Goal: Task Accomplishment & Management: Manage account settings

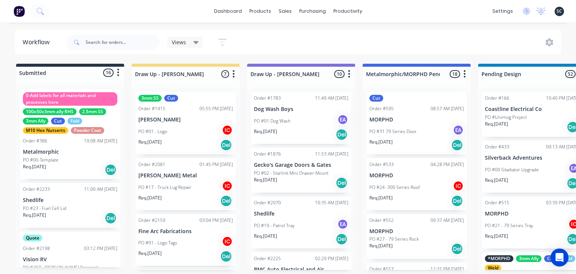
scroll to position [847, 0]
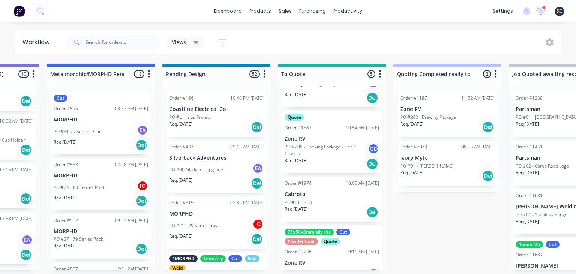
scroll to position [149, 0]
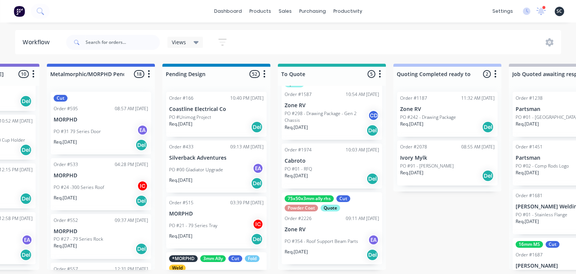
click at [330, 232] on p "Zone RV" at bounding box center [331, 229] width 94 height 6
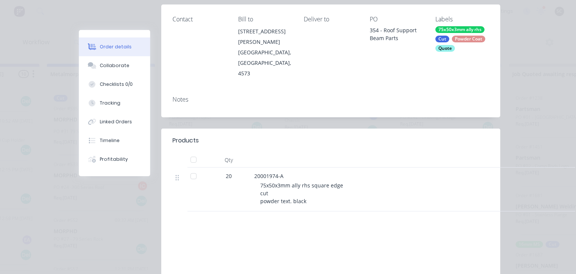
scroll to position [129, 0]
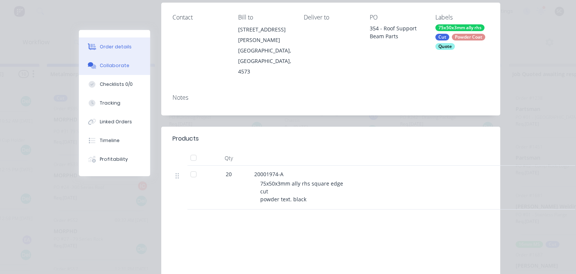
click at [120, 68] on div "Collaborate" at bounding box center [115, 65] width 30 height 7
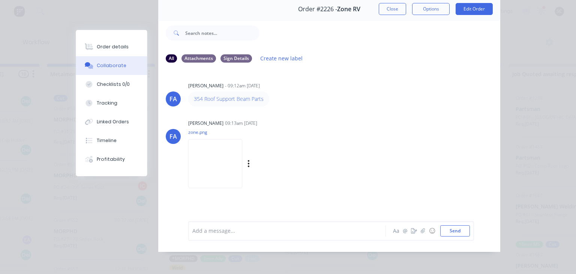
scroll to position [33, 0]
click at [342, 112] on div "FA Francis Adrian Candido - 09:12am 03/09/25 354 Roof Support Beam Parts FA Fra…" at bounding box center [329, 138] width 342 height 141
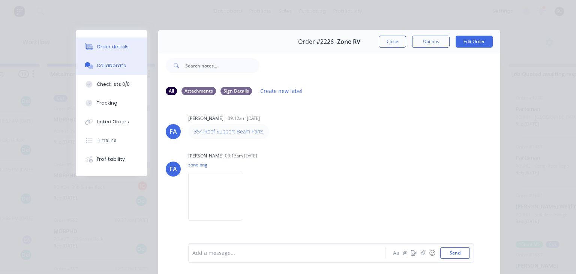
click at [122, 51] on button "Order details" at bounding box center [111, 46] width 71 height 19
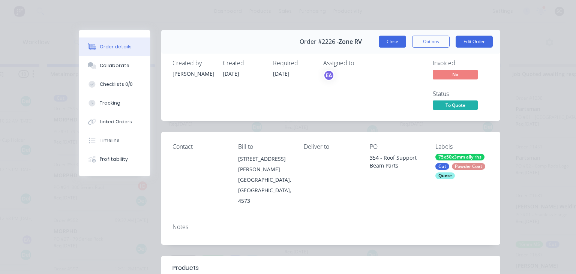
click at [383, 41] on button "Close" at bounding box center [392, 42] width 27 height 12
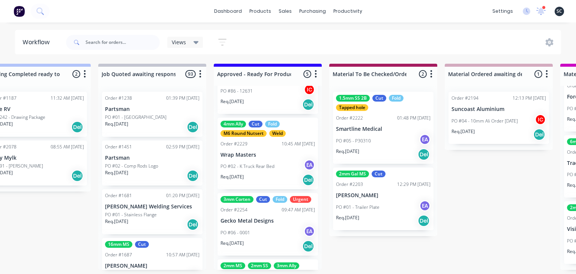
scroll to position [163, 0]
click at [263, 183] on div "Req. 10/09/25 Del" at bounding box center [267, 180] width 94 height 13
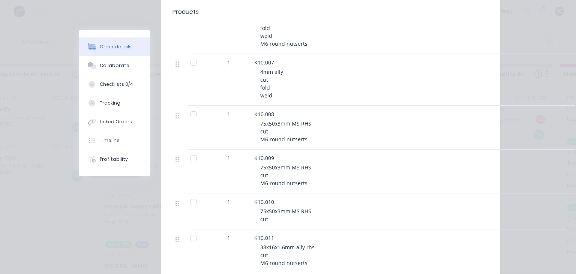
scroll to position [673, 0]
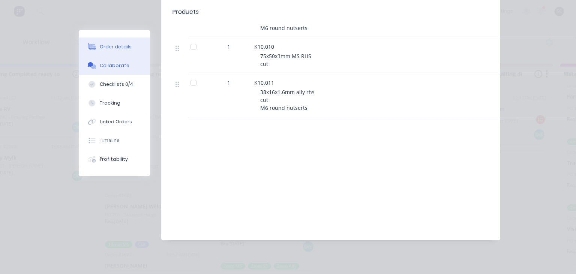
click at [123, 62] on div "Collaborate" at bounding box center [115, 65] width 30 height 7
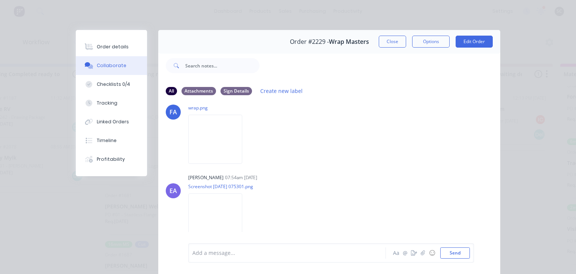
scroll to position [60, 0]
click at [391, 43] on button "Close" at bounding box center [392, 42] width 27 height 12
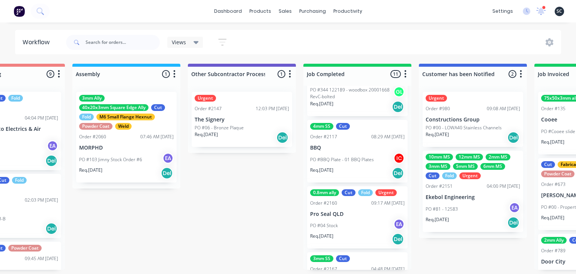
scroll to position [570, 0]
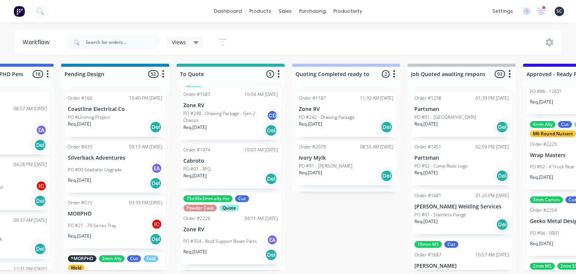
scroll to position [0, 418]
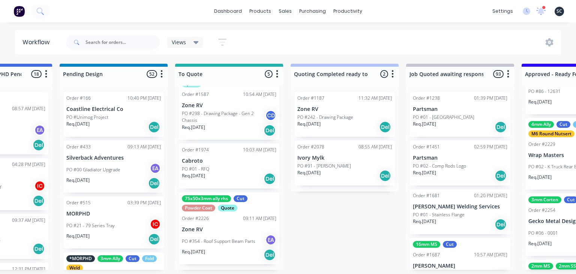
click at [241, 225] on div "75x50x3mm ally rhs Cut Powder Coat Quote Order #2226 09:11 AM 03/09/25 Zone RV …" at bounding box center [229, 228] width 100 height 72
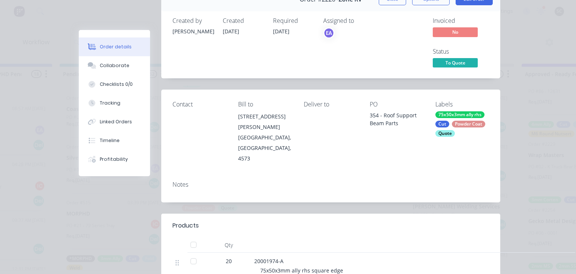
scroll to position [43, 0]
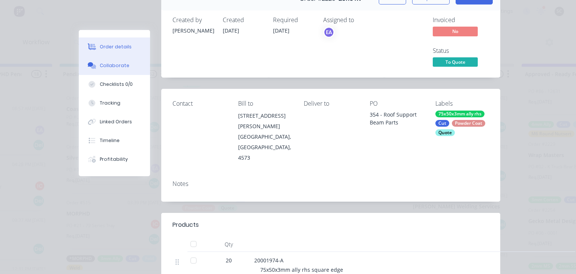
click at [122, 67] on div "Collaborate" at bounding box center [115, 65] width 30 height 7
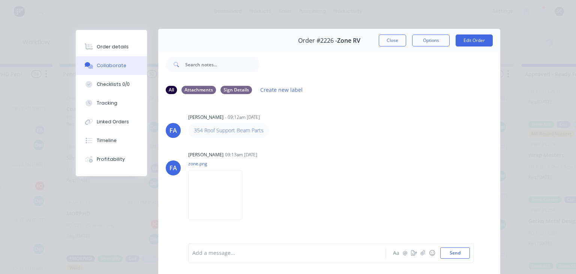
scroll to position [0, 0]
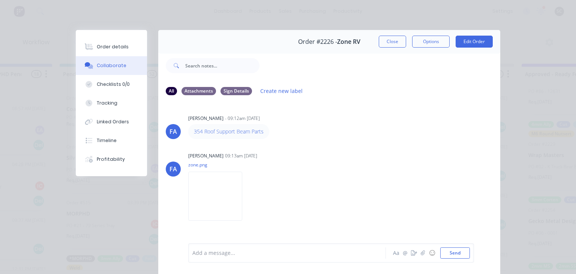
click at [394, 136] on div "354 Roof Support Beam Parts" at bounding box center [305, 131] width 234 height 15
click at [377, 46] on div "Order #2226 - Zone RV Close Options Edit Order" at bounding box center [329, 42] width 342 height 24
click at [381, 44] on button "Close" at bounding box center [392, 42] width 27 height 12
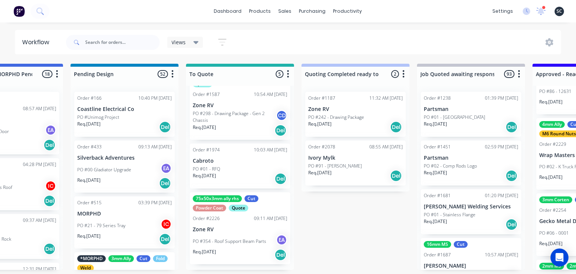
scroll to position [0, 410]
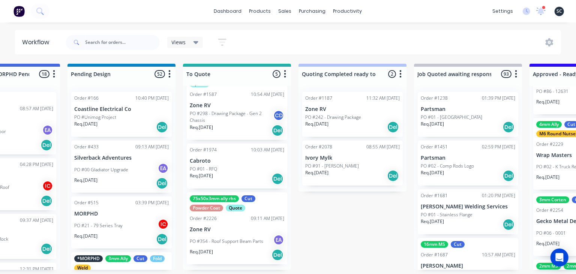
click at [242, 224] on div "75x50x3mm ally rhs Cut Powder Coat Quote Order #2226 09:11 AM 03/09/25 Zone RV …" at bounding box center [237, 228] width 100 height 72
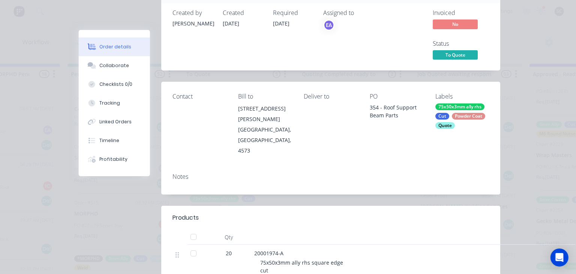
scroll to position [43, 0]
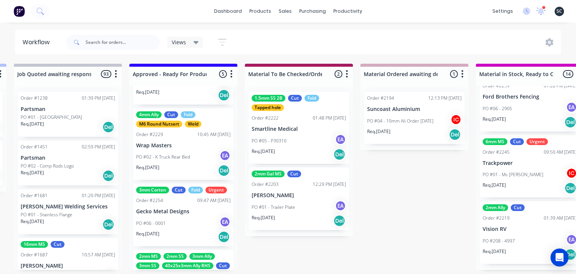
scroll to position [249, 0]
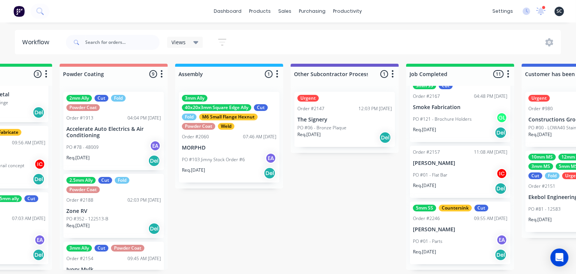
scroll to position [0, 2037]
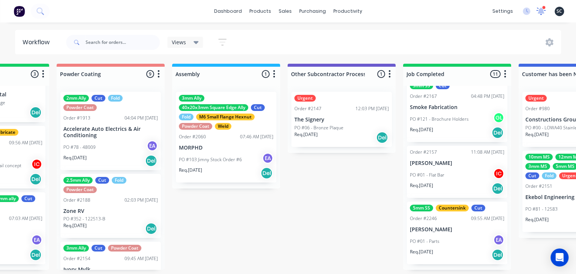
click at [542, 13] on icon at bounding box center [540, 10] width 7 height 7
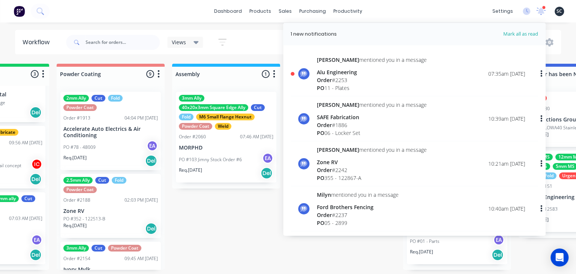
click at [362, 73] on div "Alu Engineering" at bounding box center [372, 72] width 110 height 8
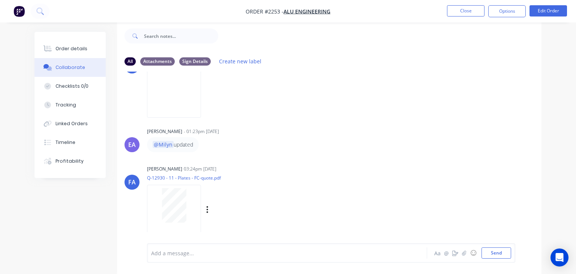
scroll to position [184, 0]
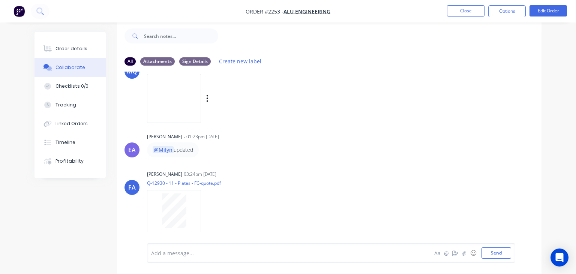
click at [191, 101] on img at bounding box center [174, 98] width 54 height 49
click at [200, 99] on img at bounding box center [174, 98] width 54 height 49
click at [453, 15] on button "Close" at bounding box center [465, 10] width 37 height 11
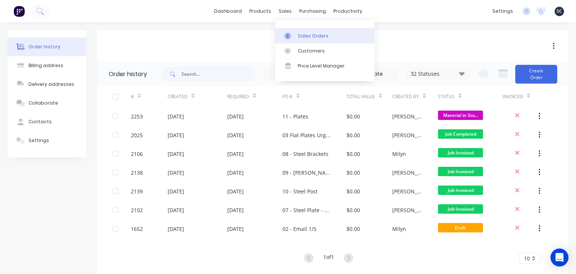
click at [320, 39] on div "Sales Orders" at bounding box center [313, 36] width 31 height 7
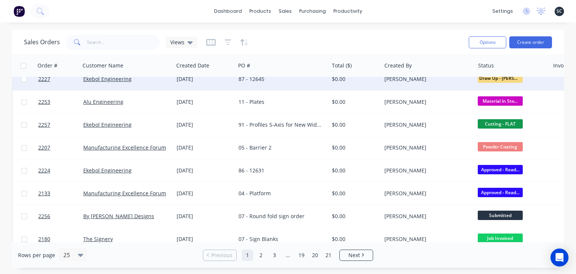
scroll to position [86, 0]
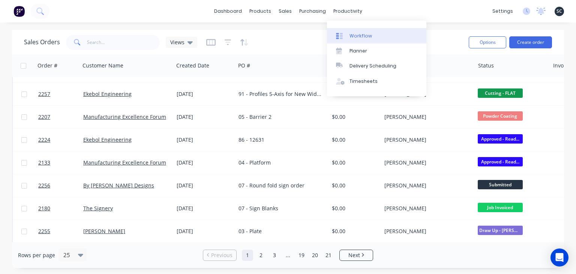
click at [362, 32] on link "Workflow" at bounding box center [376, 35] width 99 height 15
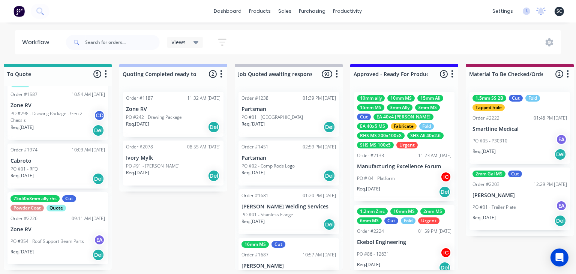
scroll to position [0, 588]
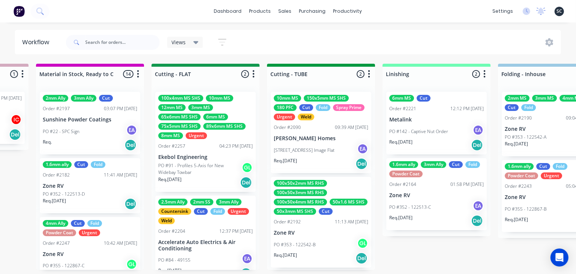
click at [224, 147] on div "04:23 PM [DATE]" at bounding box center [235, 146] width 33 height 7
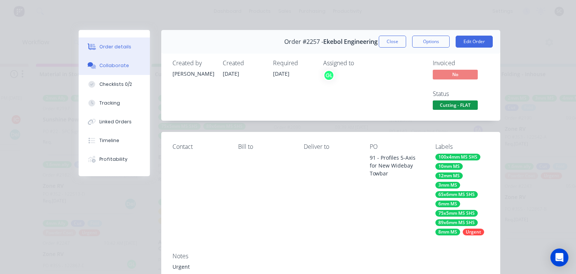
click at [129, 72] on button "Collaborate" at bounding box center [114, 65] width 71 height 19
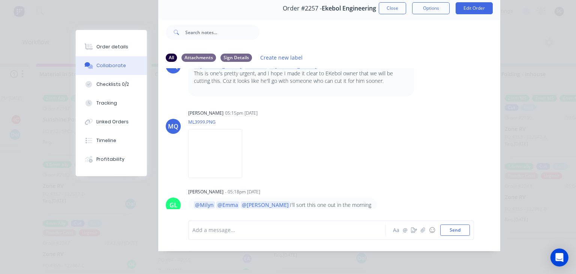
scroll to position [152, 0]
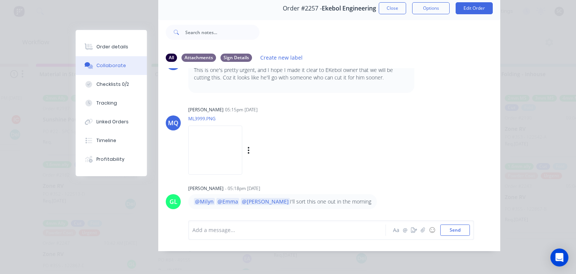
click at [226, 150] on img at bounding box center [215, 150] width 54 height 49
click at [389, 13] on button "Close" at bounding box center [392, 8] width 27 height 12
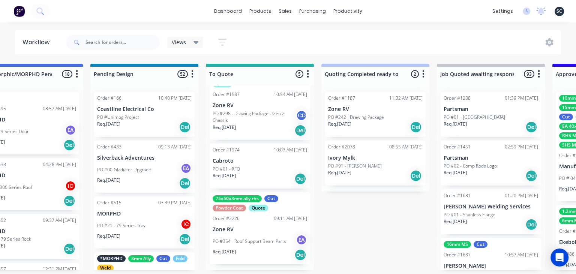
scroll to position [0, 391]
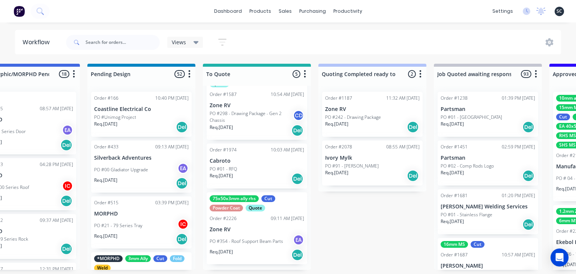
click at [259, 232] on p "Zone RV" at bounding box center [257, 229] width 94 height 6
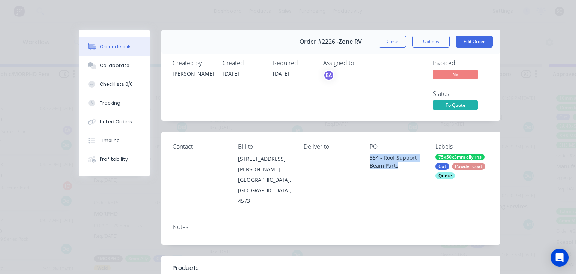
drag, startPoint x: 368, startPoint y: 158, endPoint x: 416, endPoint y: 167, distance: 48.4
click at [416, 167] on div "Contact Bill to 85-91 Quanda Rd COOLUM BEACH, Queensland, 4573 Deliver to PO 35…" at bounding box center [330, 174] width 339 height 85
copy div "354 - Roof Support Beam Parts"
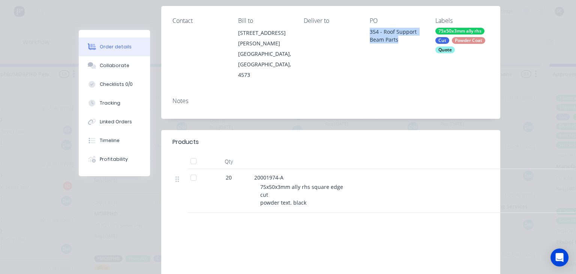
scroll to position [129, 0]
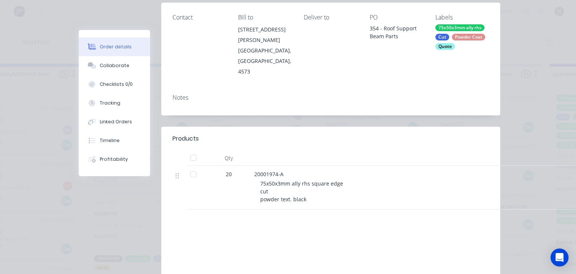
click at [377, 59] on div "Contact Bill to 85-91 Quanda Rd COOLUM BEACH, Queensland, 4573 Deliver to PO 35…" at bounding box center [330, 45] width 339 height 85
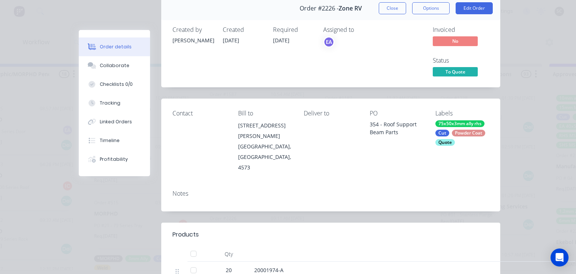
scroll to position [0, 0]
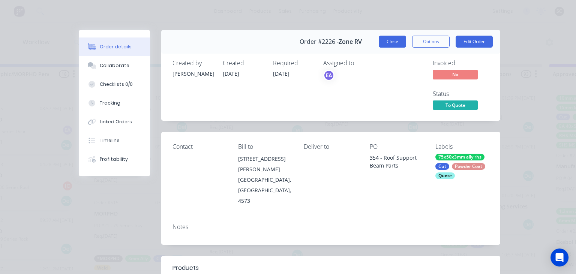
click at [385, 43] on button "Close" at bounding box center [392, 42] width 27 height 12
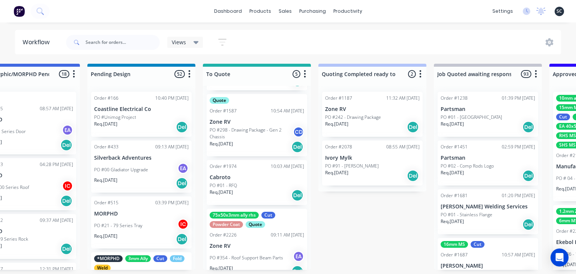
scroll to position [149, 0]
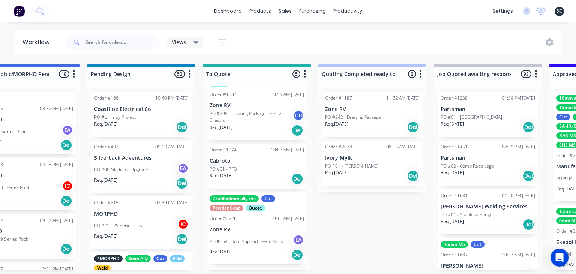
click at [250, 242] on p "PO #354 - Roof Support Beam Parts" at bounding box center [246, 241] width 73 height 7
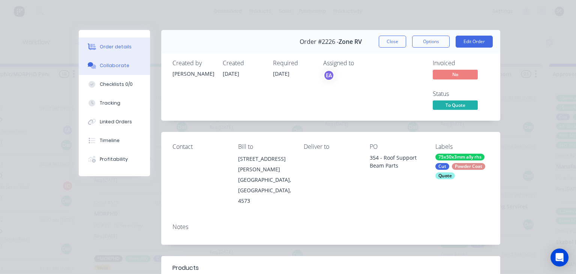
click at [118, 68] on div "Collaborate" at bounding box center [115, 65] width 30 height 7
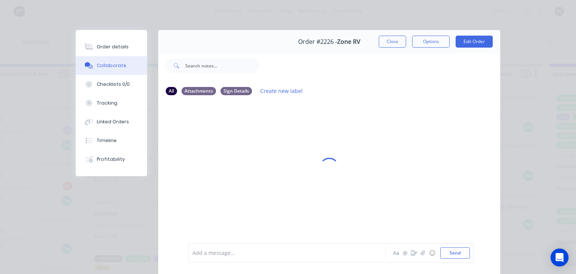
click at [226, 253] on div at bounding box center [289, 253] width 193 height 8
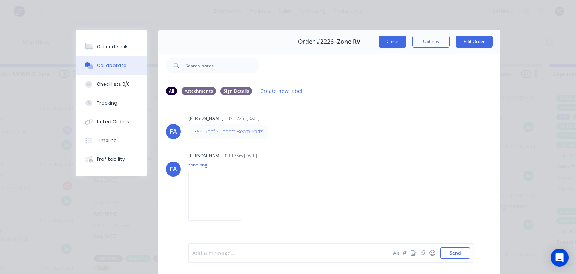
click at [396, 42] on button "Close" at bounding box center [392, 42] width 27 height 12
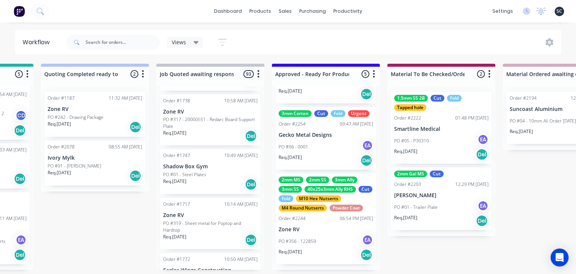
scroll to position [0, 675]
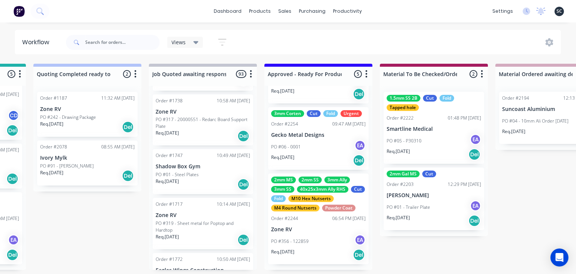
click at [325, 151] on div "PO #06 - 0001 EA" at bounding box center [318, 147] width 94 height 14
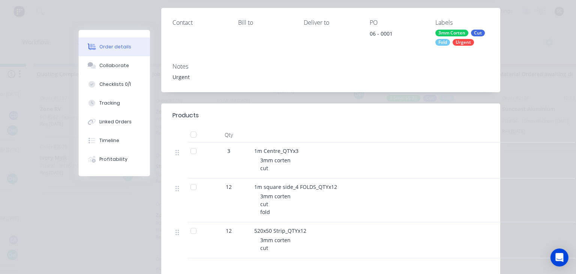
scroll to position [129, 0]
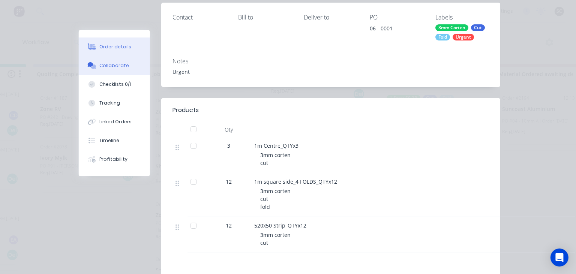
click at [124, 70] on button "Collaborate" at bounding box center [114, 65] width 71 height 19
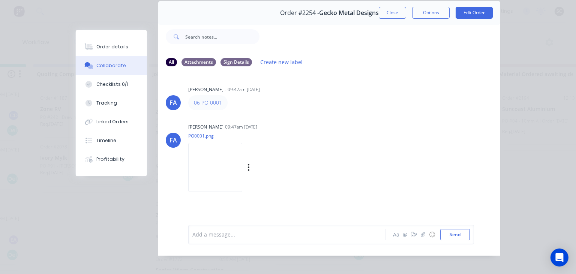
scroll to position [33, 0]
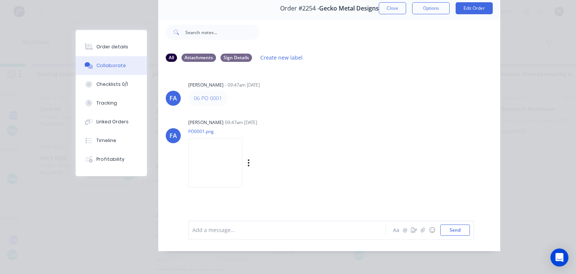
click at [242, 151] on img at bounding box center [215, 162] width 54 height 49
click at [394, 7] on button "Close" at bounding box center [392, 8] width 27 height 12
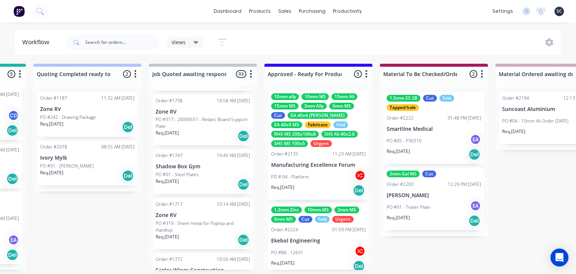
scroll to position [0, 0]
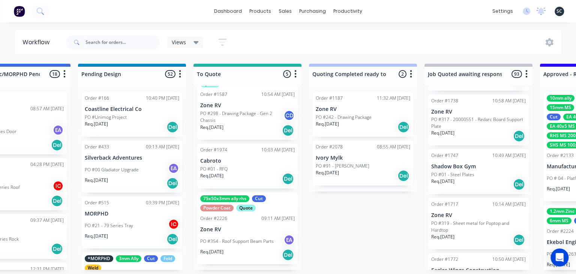
scroll to position [0, 418]
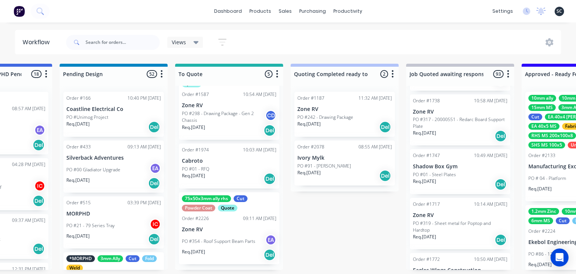
click at [232, 234] on div "75x50x3mm ally rhs Cut Powder Coat Quote Order #2226 09:11 AM [DATE] Zone RV PO…" at bounding box center [229, 228] width 100 height 72
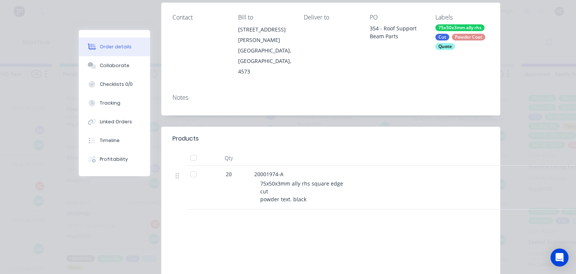
scroll to position [0, 0]
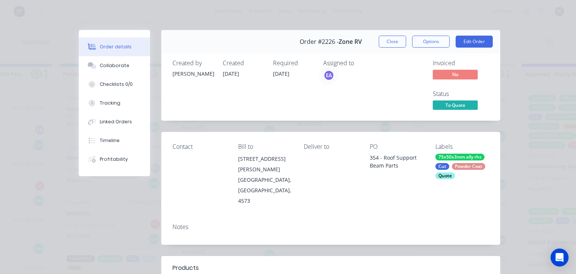
click at [386, 48] on div "Order #2226 - Zone RV Close Options Edit Order" at bounding box center [330, 42] width 339 height 24
click at [388, 44] on button "Close" at bounding box center [392, 42] width 27 height 12
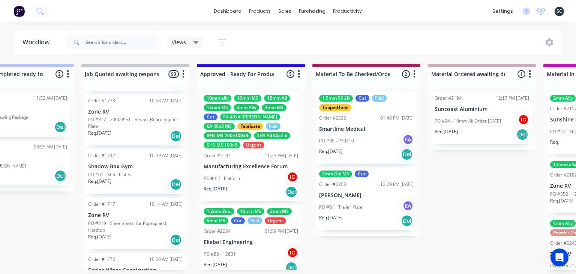
scroll to position [0, 744]
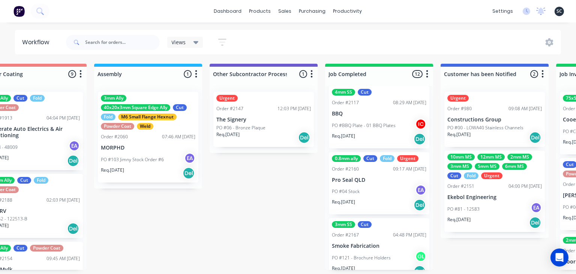
scroll to position [637, 0]
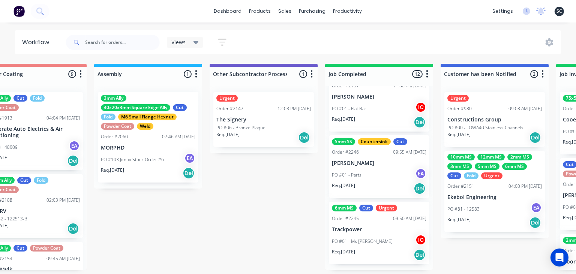
click at [386, 230] on p "Trackpower" at bounding box center [379, 229] width 94 height 6
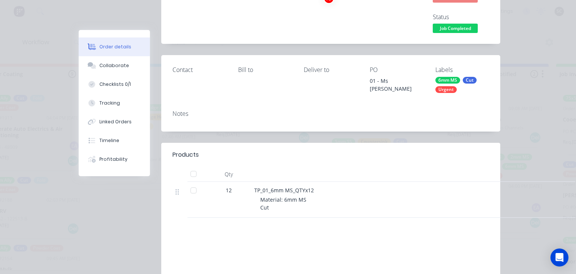
scroll to position [86, 0]
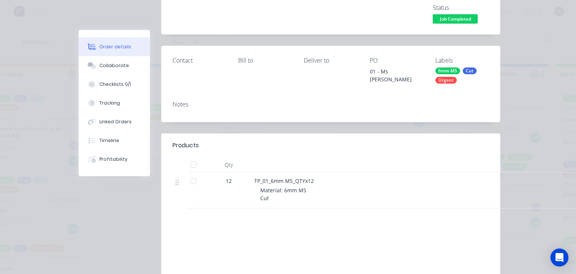
click at [123, 67] on div "Collaborate" at bounding box center [115, 65] width 30 height 7
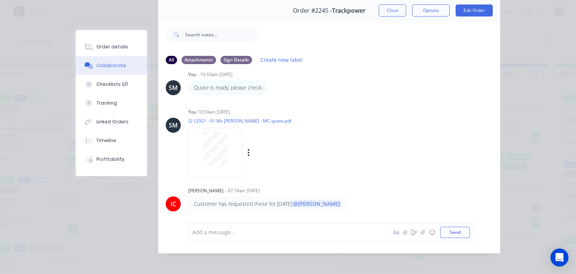
scroll to position [33, 0]
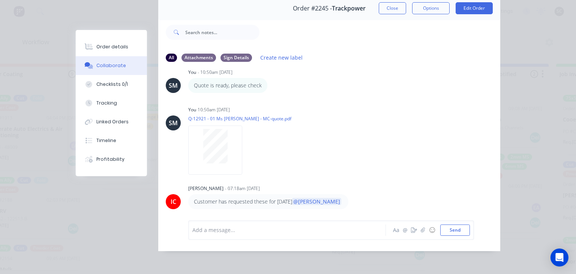
drag, startPoint x: 395, startPoint y: 8, endPoint x: 362, endPoint y: 80, distance: 79.2
click at [395, 8] on button "Close" at bounding box center [392, 8] width 27 height 12
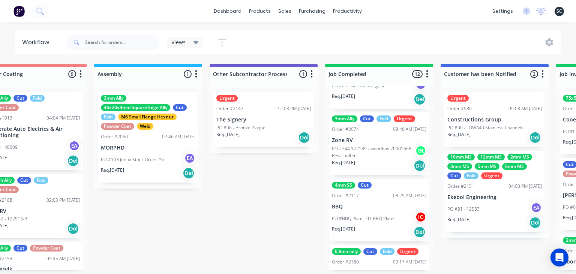
scroll to position [334, 0]
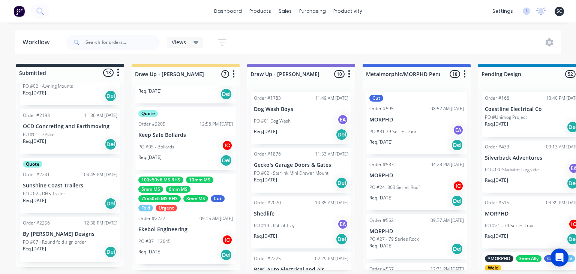
scroll to position [334, 0]
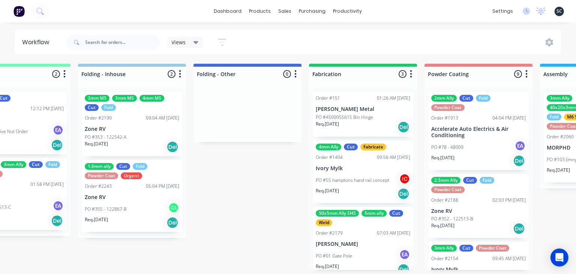
scroll to position [0, 1673]
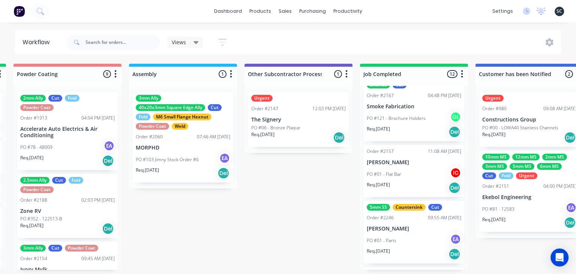
scroll to position [550, 0]
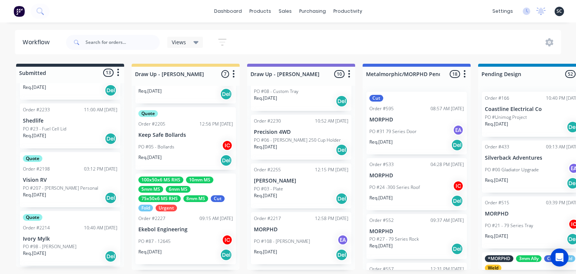
scroll to position [0, 0]
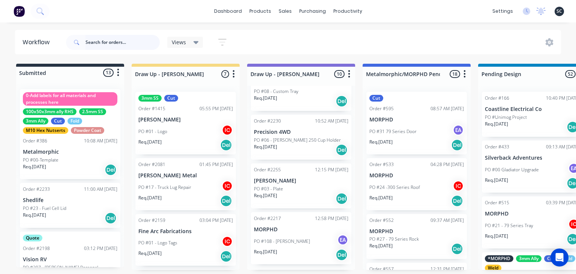
click at [111, 41] on input "text" at bounding box center [122, 42] width 74 height 15
type input "Joey"
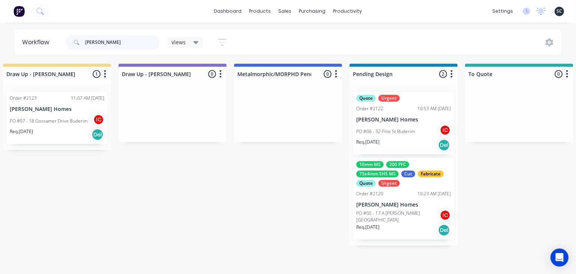
scroll to position [0, 121]
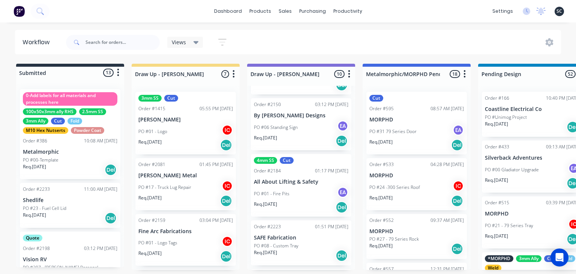
scroll to position [370, 0]
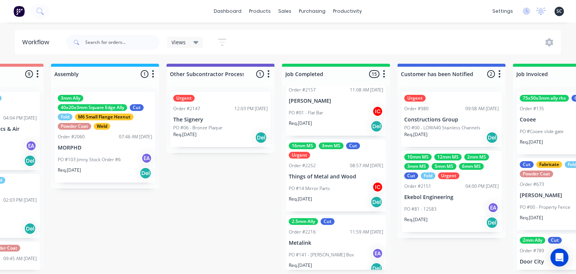
scroll to position [629, 0]
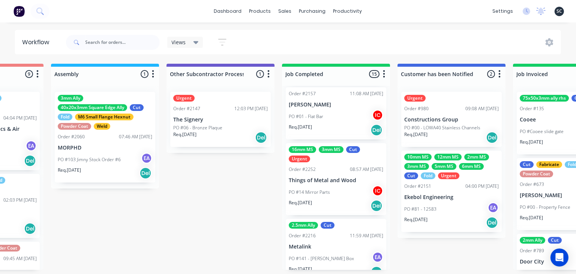
click at [339, 192] on div "PO #14 Mirror Parts IC" at bounding box center [336, 192] width 94 height 14
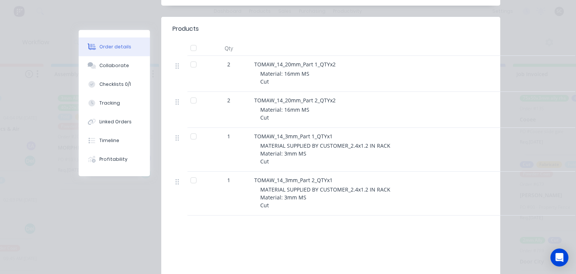
scroll to position [216, 0]
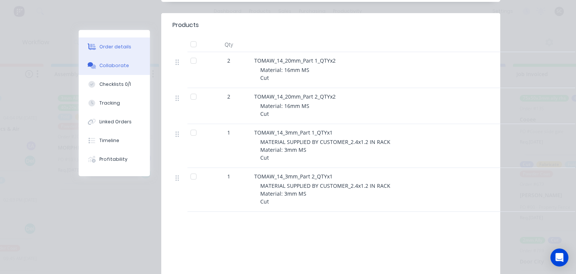
click at [129, 70] on button "Collaborate" at bounding box center [114, 65] width 71 height 19
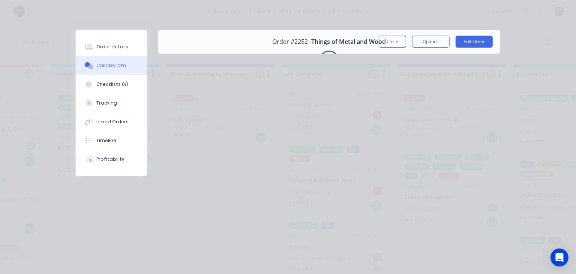
scroll to position [0, 0]
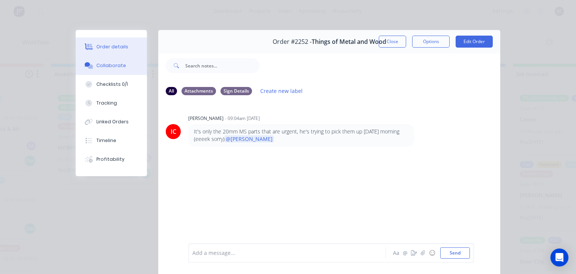
click at [113, 48] on div "Order details" at bounding box center [113, 46] width 32 height 7
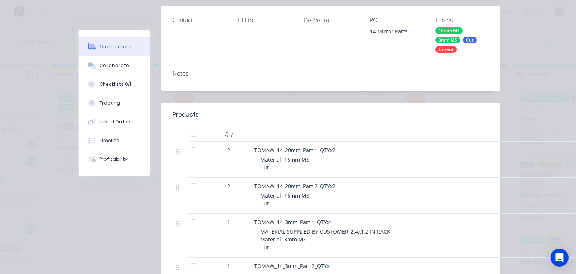
scroll to position [129, 0]
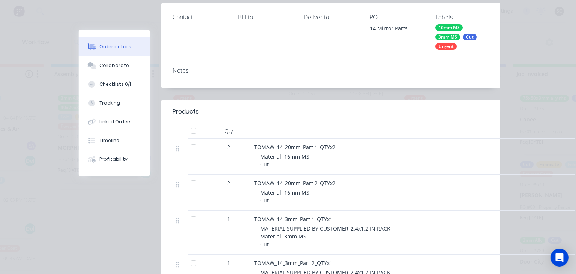
click at [121, 69] on button "Collaborate" at bounding box center [114, 65] width 71 height 19
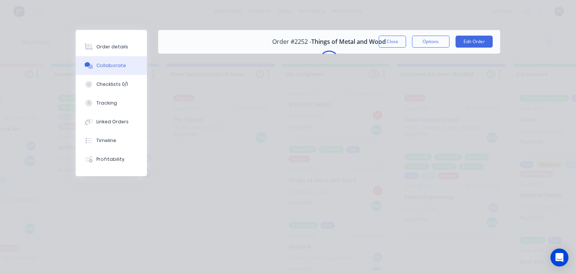
scroll to position [0, 0]
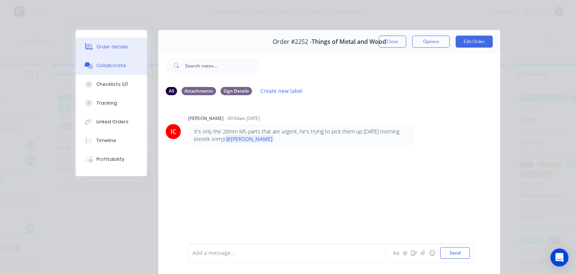
click at [118, 48] on div "Order details" at bounding box center [113, 46] width 32 height 7
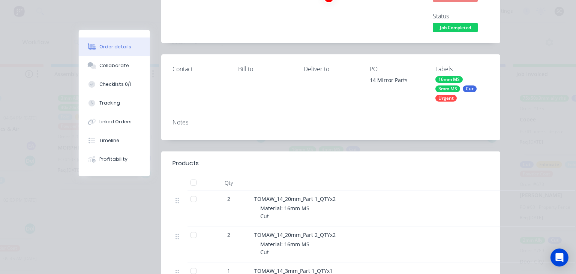
scroll to position [129, 0]
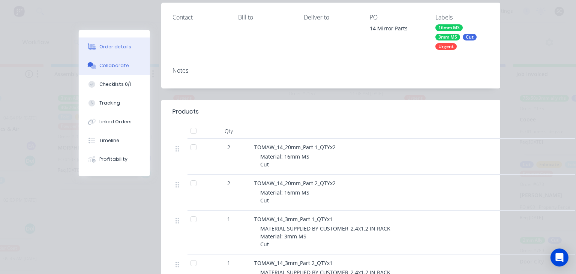
click at [126, 61] on button "Collaborate" at bounding box center [114, 65] width 71 height 19
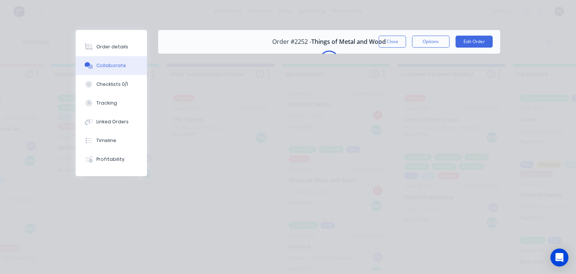
scroll to position [0, 0]
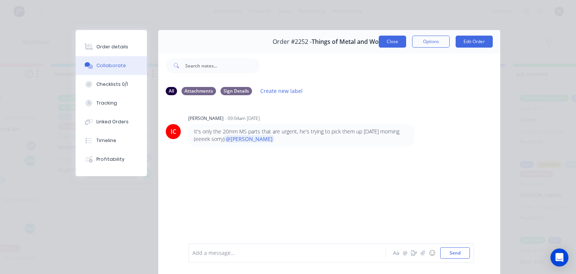
click at [388, 45] on button "Close" at bounding box center [392, 42] width 27 height 12
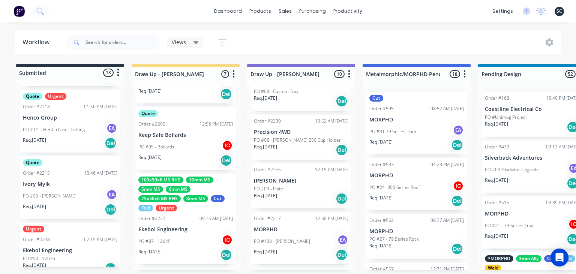
scroll to position [432, 0]
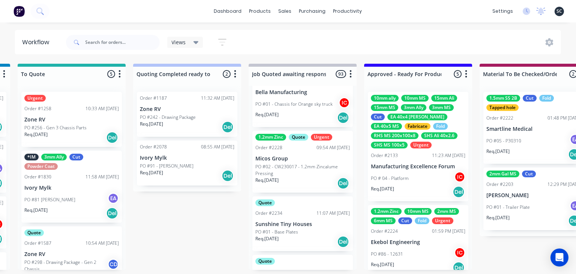
scroll to position [5697, 0]
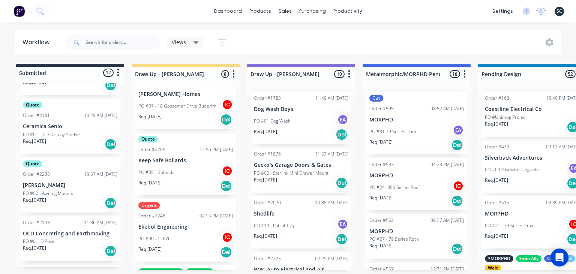
scroll to position [351, 0]
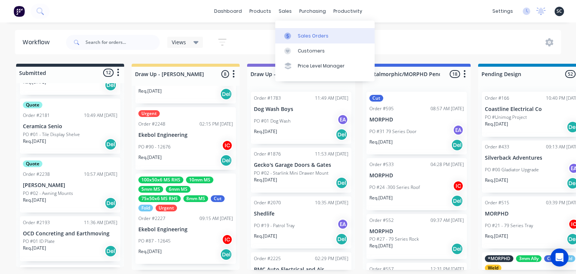
click at [316, 34] on div "Sales Orders" at bounding box center [313, 36] width 31 height 7
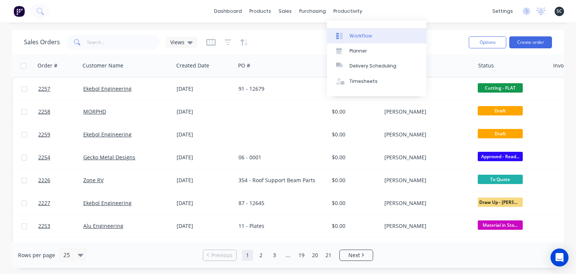
click at [362, 35] on div "Workflow" at bounding box center [360, 36] width 22 height 7
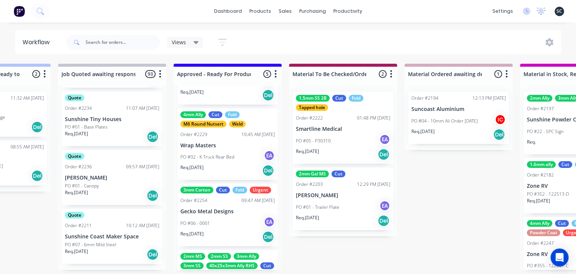
scroll to position [249, 0]
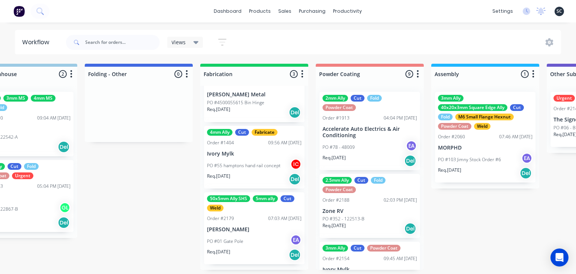
scroll to position [0, 1775]
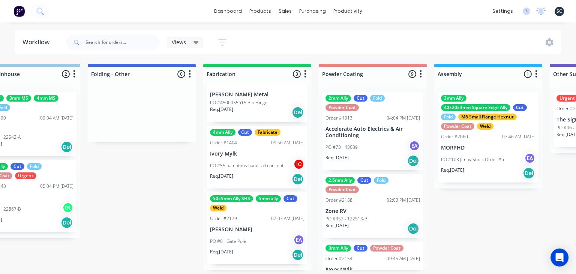
click at [270, 233] on div "50x5mm Ally SHS 5mm ally Cut Weld Order #2179 07:03 AM 27/08/25 Chris Latimer P…" at bounding box center [257, 228] width 100 height 72
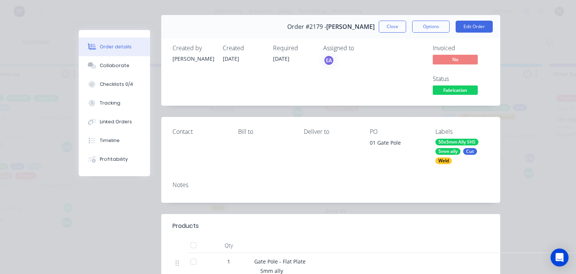
scroll to position [0, 0]
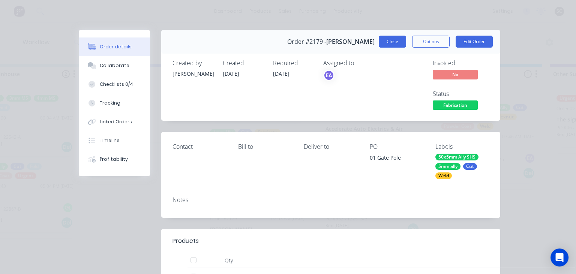
click at [392, 45] on button "Close" at bounding box center [392, 42] width 27 height 12
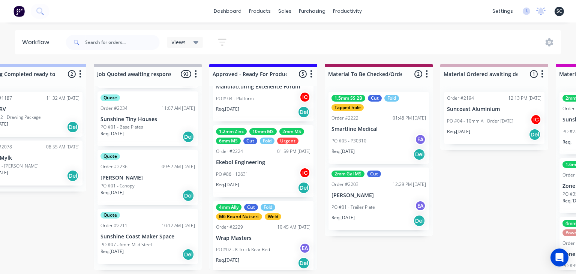
scroll to position [76, 0]
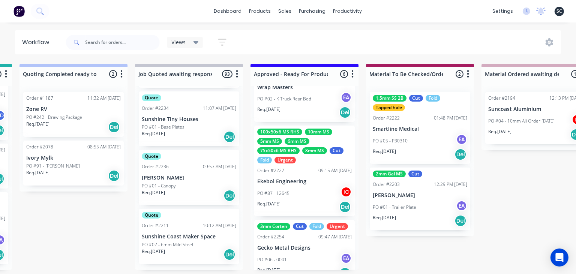
scroll to position [259, 0]
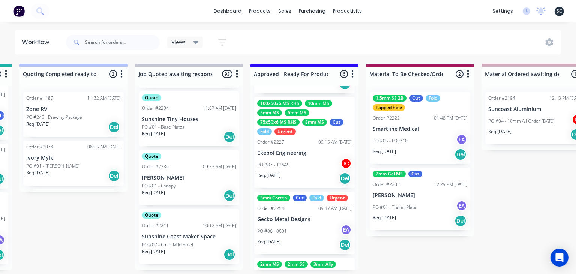
click at [306, 147] on div "100x50x6 MS RHS 10mm MS 5mm MS 6mm MS 75x50x6 MS RHS 8mm MS Cut Fold Urgent Ord…" at bounding box center [304, 142] width 100 height 91
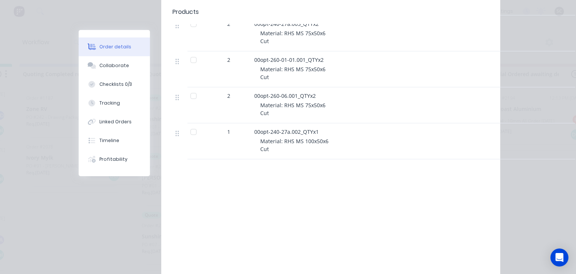
scroll to position [1079, 0]
click at [118, 67] on div "Collaborate" at bounding box center [115, 65] width 30 height 7
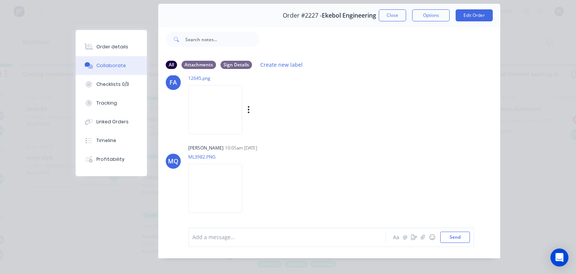
scroll to position [33, 0]
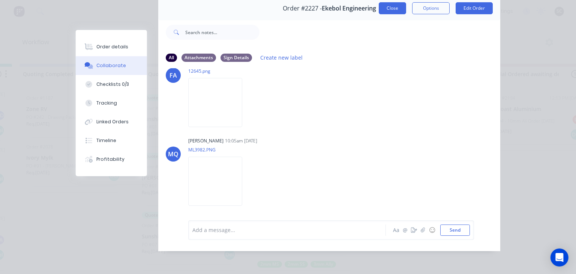
click at [385, 10] on button "Close" at bounding box center [392, 8] width 27 height 12
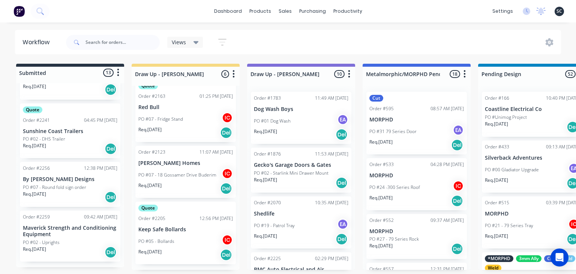
scroll to position [593, 0]
click at [75, 234] on p "Maverick Strength and Conditioning Equipment" at bounding box center [70, 231] width 94 height 13
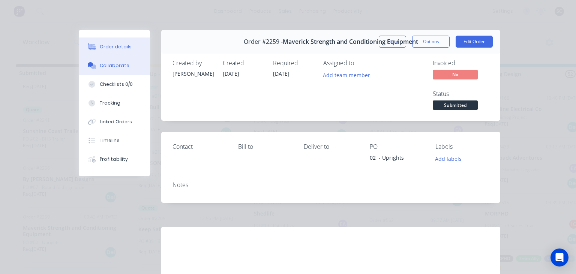
click at [120, 59] on button "Collaborate" at bounding box center [114, 65] width 71 height 19
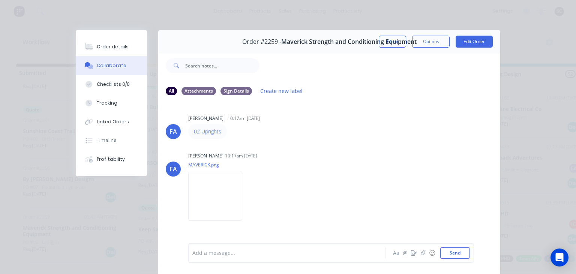
click at [350, 149] on div "FA Francis Adrian Candido - 10:17am 09/09/25 02 Uprights FA Francis Adrian Cand…" at bounding box center [329, 172] width 342 height 141
click at [388, 44] on button "Close" at bounding box center [392, 42] width 27 height 12
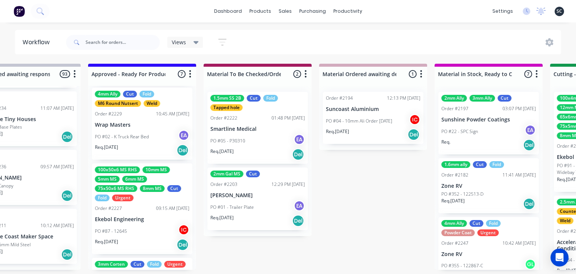
scroll to position [0, 856]
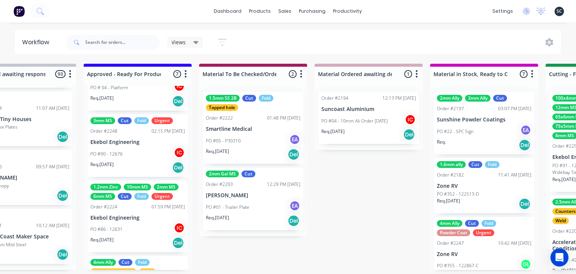
scroll to position [86, 0]
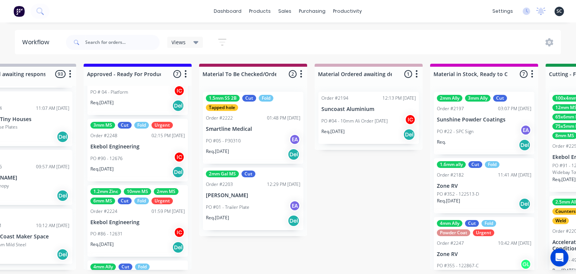
click at [150, 146] on p "Ekebol Engineering" at bounding box center [137, 147] width 94 height 6
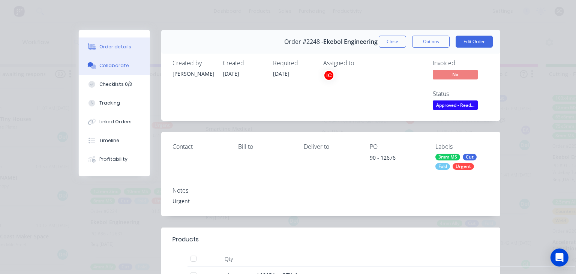
click at [122, 67] on div "Collaborate" at bounding box center [115, 65] width 30 height 7
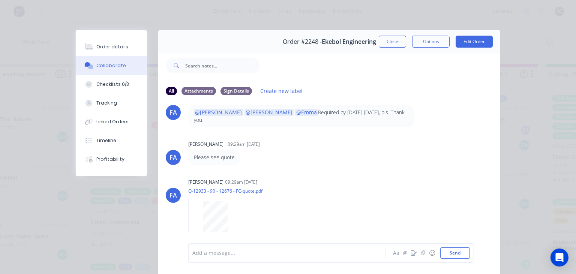
scroll to position [136, 0]
click at [383, 46] on button "Close" at bounding box center [392, 42] width 27 height 12
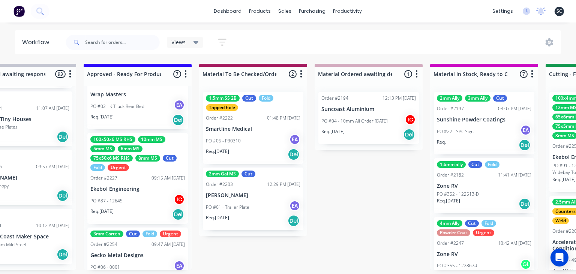
scroll to position [302, 0]
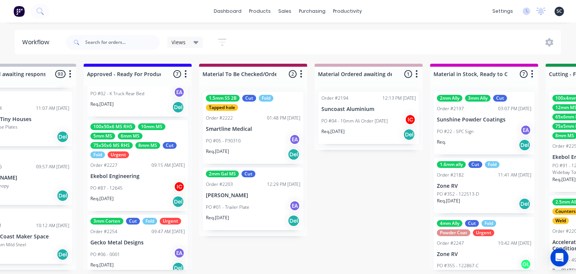
click at [148, 185] on div "PO #87 - 12645 IC" at bounding box center [137, 188] width 94 height 14
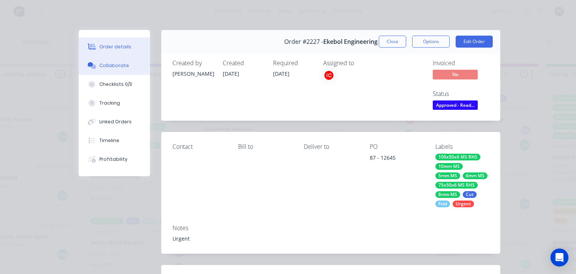
click at [121, 65] on div "Collaborate" at bounding box center [115, 65] width 30 height 7
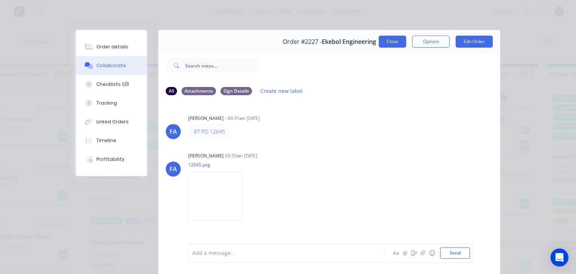
click at [391, 45] on button "Close" at bounding box center [392, 42] width 27 height 12
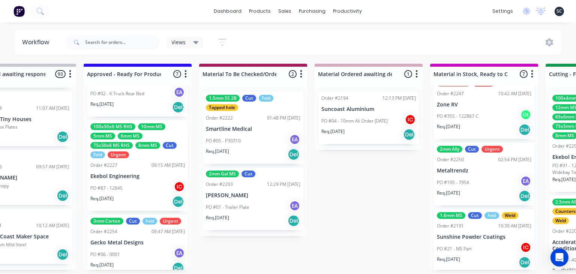
scroll to position [172, 0]
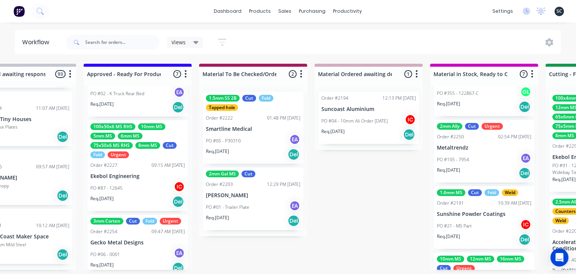
click at [479, 165] on div "PO #105 - 7954 EA" at bounding box center [484, 160] width 94 height 14
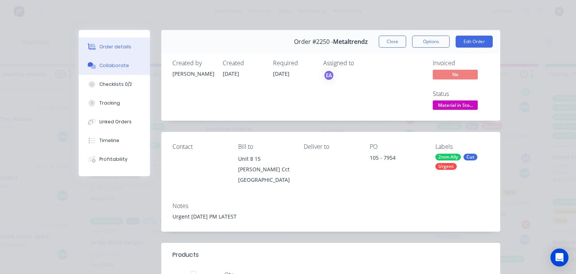
click at [120, 65] on div "Collaborate" at bounding box center [115, 65] width 30 height 7
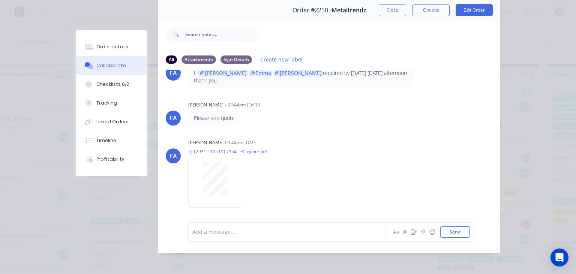
scroll to position [33, 0]
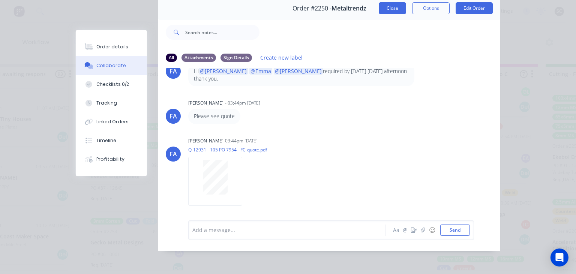
click at [392, 11] on button "Close" at bounding box center [392, 8] width 27 height 12
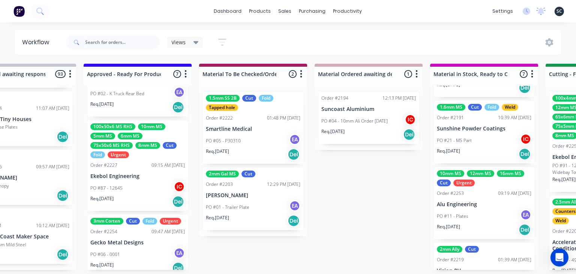
scroll to position [299, 0]
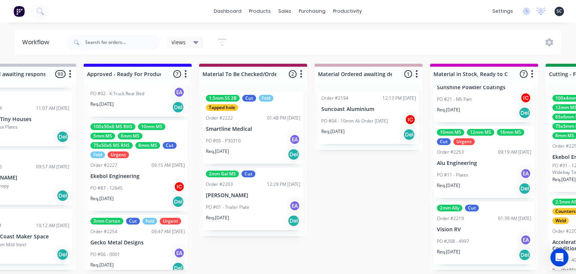
click at [470, 244] on div "PO #208 - 4997 EA" at bounding box center [484, 241] width 94 height 14
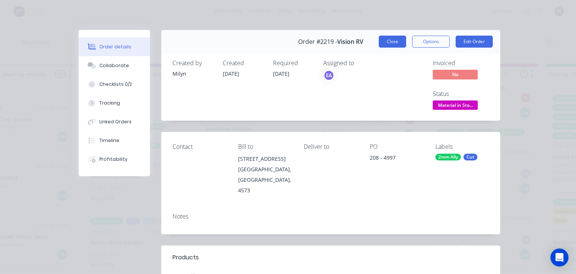
click at [391, 43] on button "Close" at bounding box center [392, 42] width 27 height 12
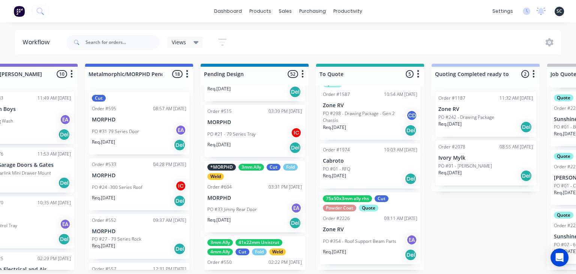
scroll to position [129, 0]
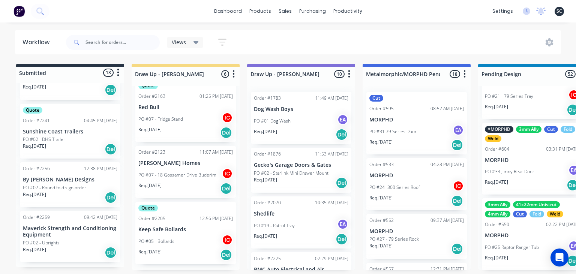
scroll to position [593, 0]
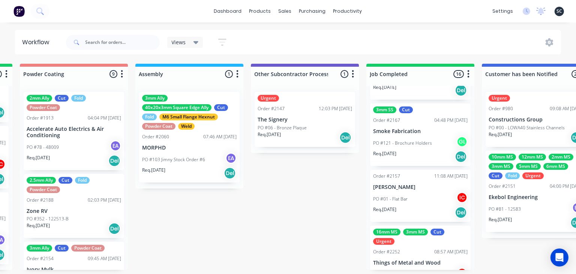
scroll to position [629, 0]
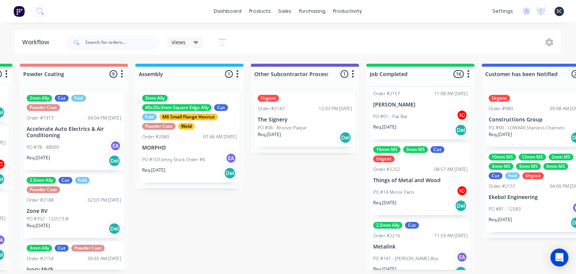
click at [409, 179] on p "Things of Metal and Wood" at bounding box center [420, 180] width 94 height 6
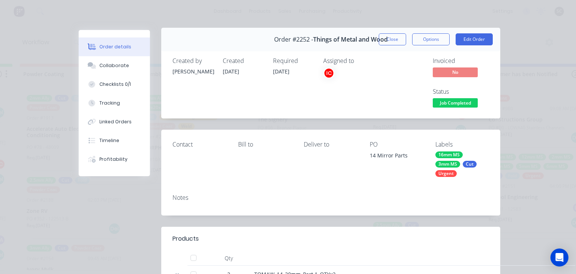
scroll to position [0, 0]
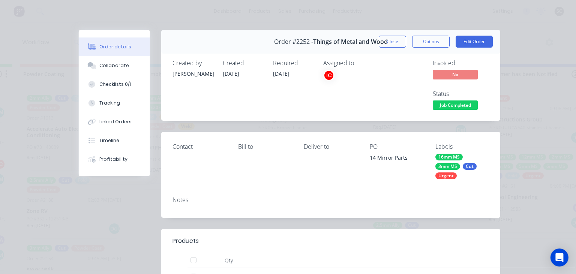
click at [395, 46] on button "Close" at bounding box center [392, 42] width 27 height 12
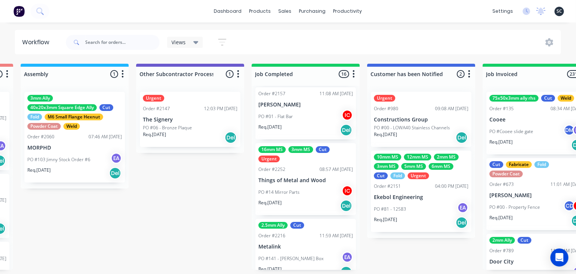
scroll to position [0, 2192]
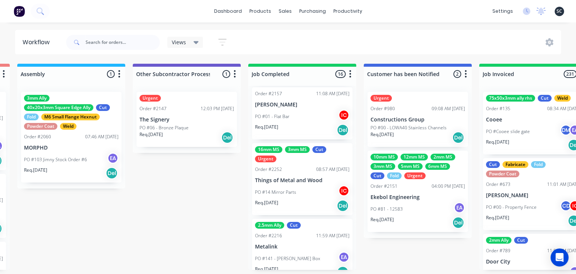
click at [312, 180] on p "Things of Metal and Wood" at bounding box center [302, 180] width 94 height 6
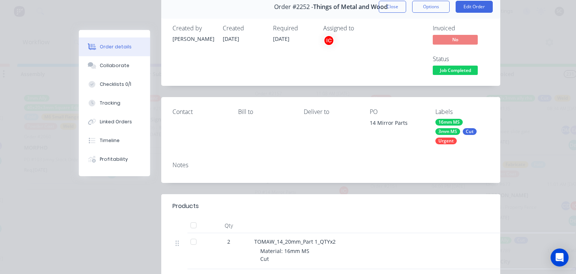
scroll to position [86, 0]
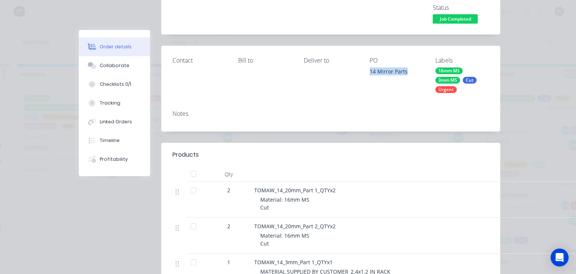
drag, startPoint x: 368, startPoint y: 71, endPoint x: 408, endPoint y: 71, distance: 40.5
click at [408, 71] on div "Contact Bill to Deliver to PO 14 Mirror Parts Labels 16mm MS 3mm MS Cut Urgent" at bounding box center [330, 75] width 339 height 58
copy div "14 Mirror Parts"
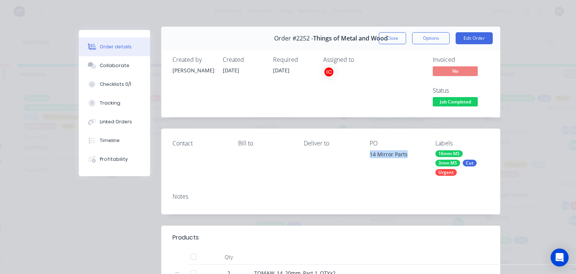
scroll to position [0, 0]
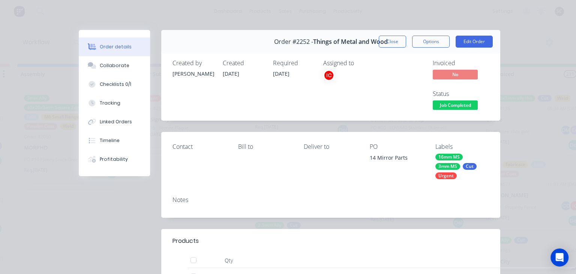
click at [337, 174] on div "Deliver to" at bounding box center [331, 161] width 54 height 36
click at [106, 64] on div "Collaborate" at bounding box center [115, 65] width 30 height 7
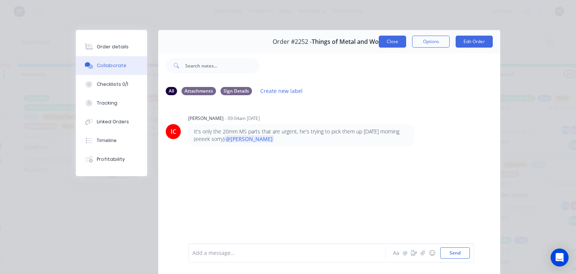
click at [387, 43] on button "Close" at bounding box center [392, 42] width 27 height 12
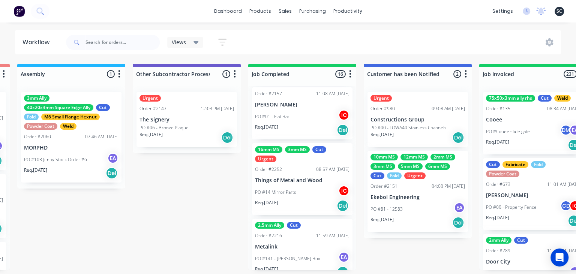
click at [299, 189] on div "PO #14 Mirror Parts IC" at bounding box center [302, 192] width 94 height 14
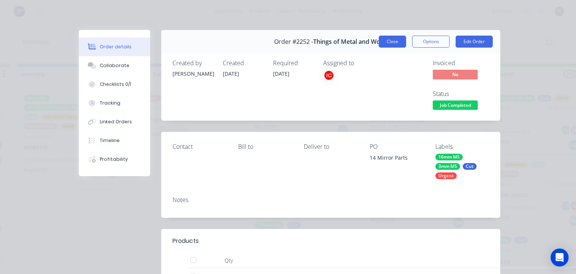
click at [390, 38] on button "Close" at bounding box center [392, 42] width 27 height 12
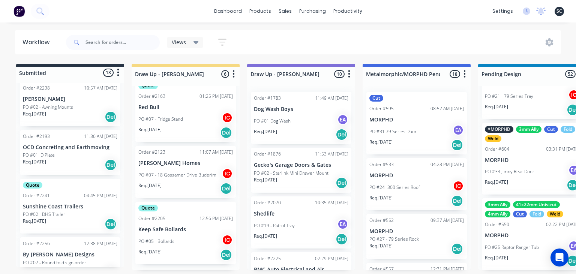
scroll to position [593, 0]
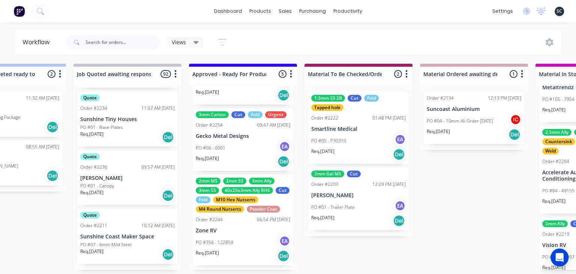
scroll to position [230, 0]
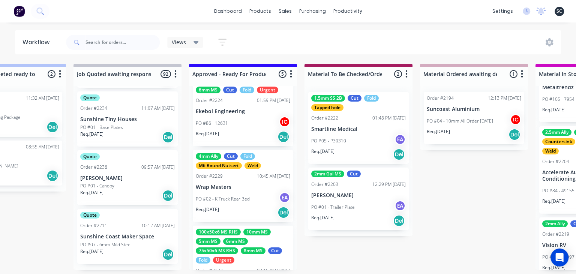
scroll to position [14, 0]
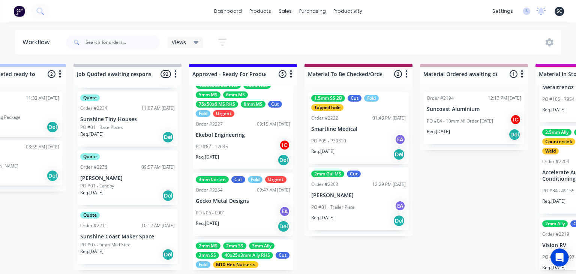
scroll to position [168, 0]
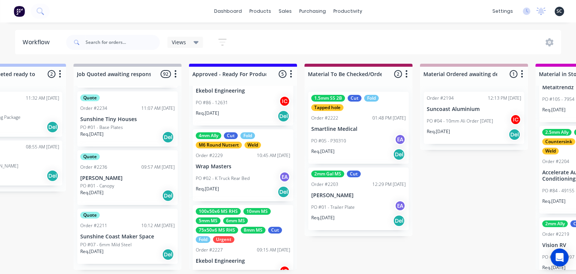
scroll to position [0, 0]
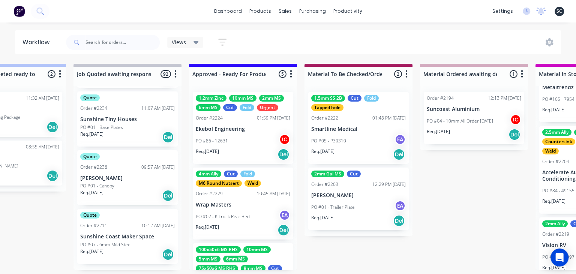
drag, startPoint x: 458, startPoint y: 215, endPoint x: 447, endPoint y: 190, distance: 26.9
click at [237, 211] on div "PO #02 - K Truck Rear Bed EA" at bounding box center [243, 217] width 94 height 14
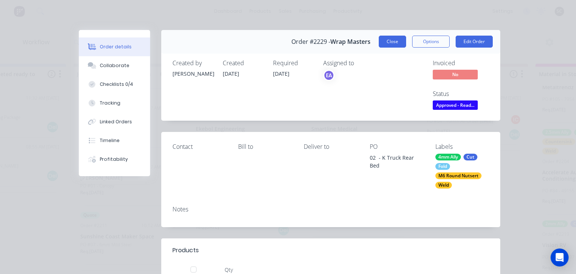
drag, startPoint x: 393, startPoint y: 52, endPoint x: 394, endPoint y: 46, distance: 5.4
click at [393, 51] on div "Order #2229 - Wrap Masters Close Options Edit Order" at bounding box center [330, 42] width 339 height 24
click at [396, 42] on button "Close" at bounding box center [392, 42] width 27 height 12
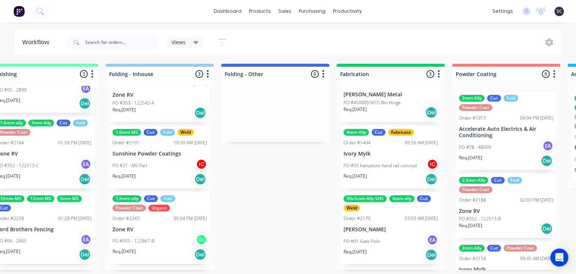
scroll to position [0, 1644]
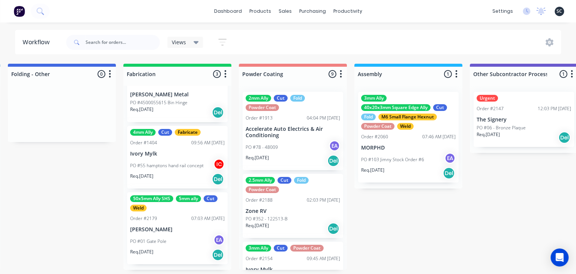
scroll to position [0, 1858]
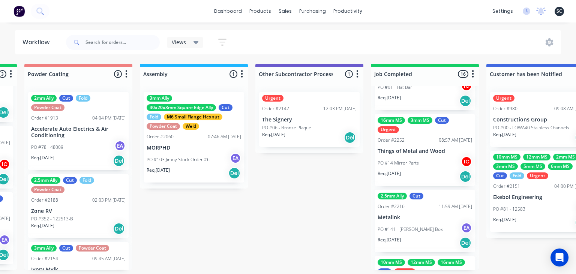
scroll to position [661, 0]
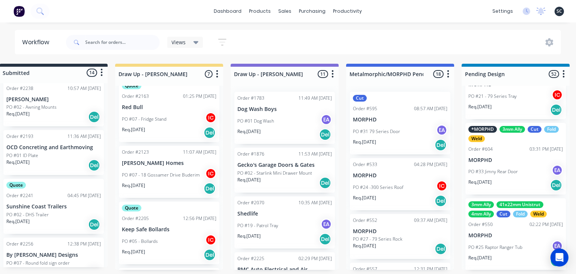
scroll to position [0, 0]
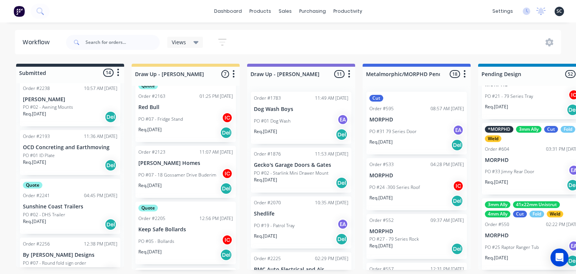
click at [181, 26] on div "dashboard products sales purchasing productivity dashboard products Product Cat…" at bounding box center [288, 114] width 576 height 229
click at [423, 27] on div "dashboard products sales purchasing productivity dashboard products Product Cat…" at bounding box center [288, 114] width 576 height 229
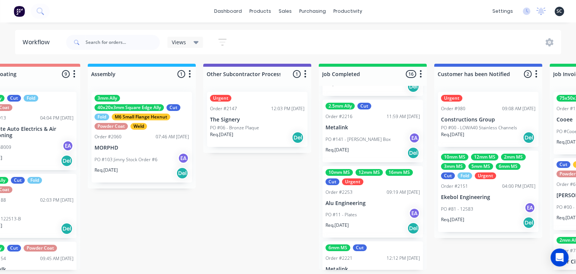
scroll to position [920, 0]
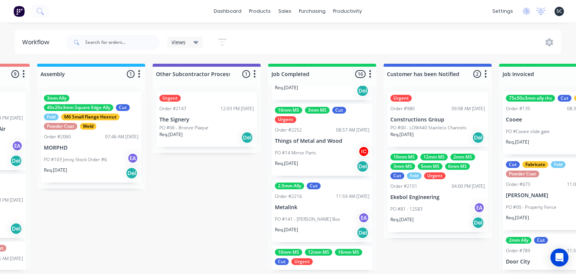
scroll to position [661, 0]
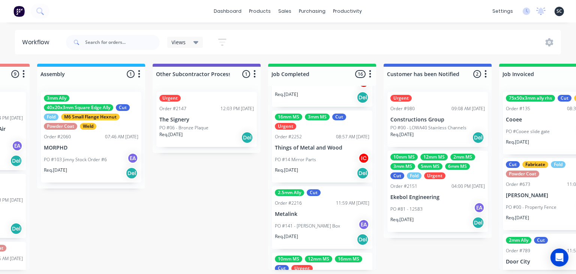
click at [325, 152] on div "16mm MS 3mm MS Cut Urgent Order #2252 08:57 AM [DATE] Things of Metal and Wood …" at bounding box center [322, 147] width 100 height 72
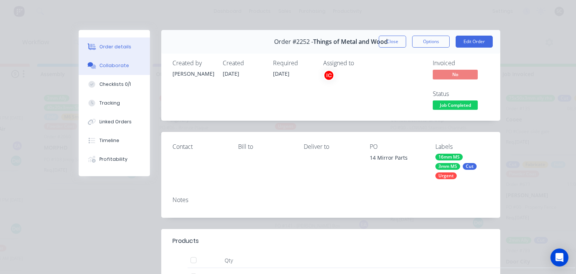
click at [124, 70] on button "Collaborate" at bounding box center [114, 65] width 71 height 19
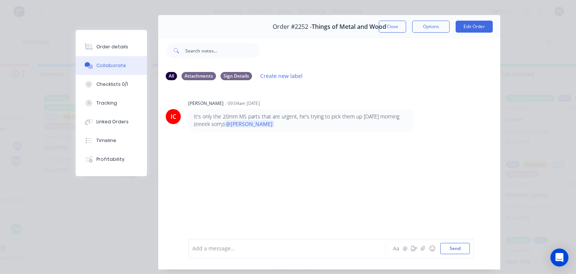
scroll to position [33, 0]
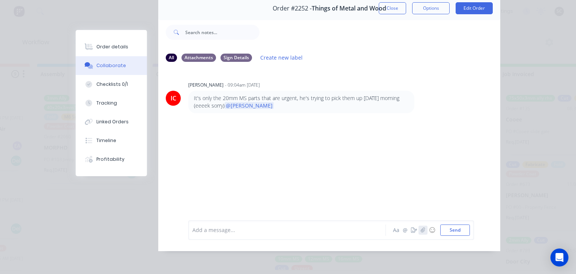
click at [420, 231] on button "button" at bounding box center [422, 230] width 9 height 9
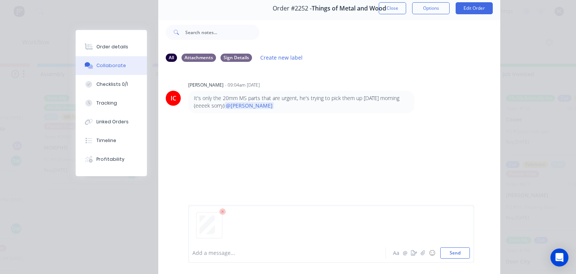
click at [210, 257] on div at bounding box center [289, 253] width 193 height 8
click at [212, 254] on div at bounding box center [289, 253] width 193 height 8
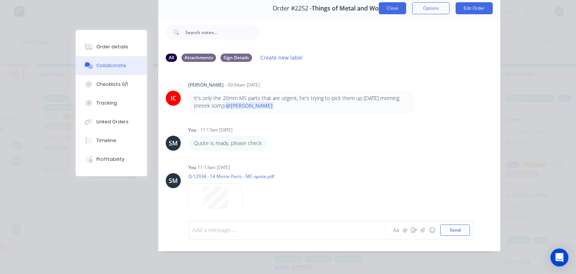
click at [396, 12] on button "Close" at bounding box center [392, 8] width 27 height 12
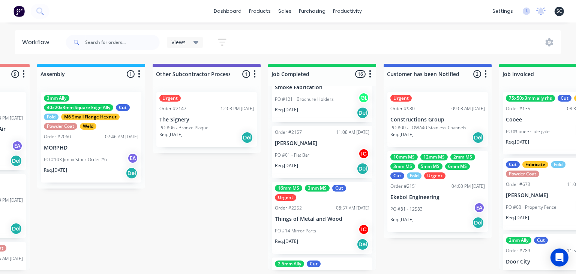
scroll to position [575, 0]
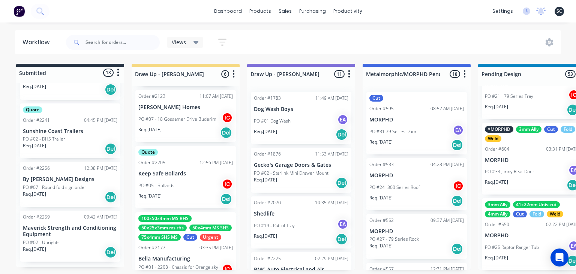
scroll to position [575, 0]
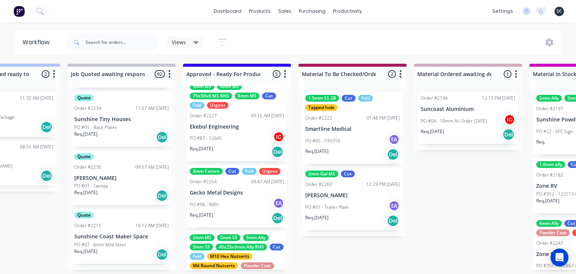
scroll to position [230, 0]
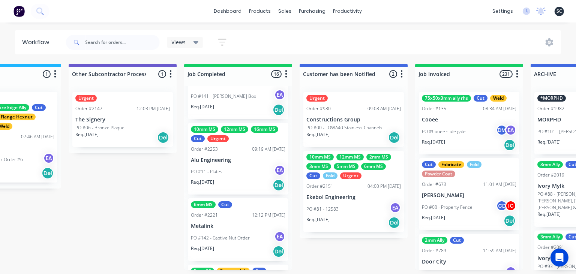
scroll to position [920, 0]
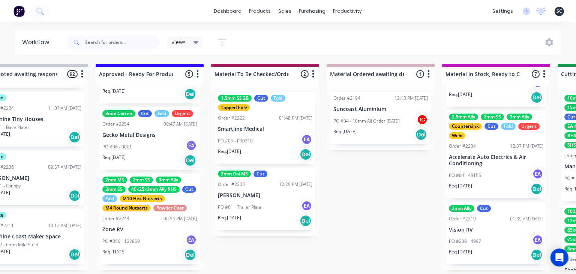
scroll to position [0, 845]
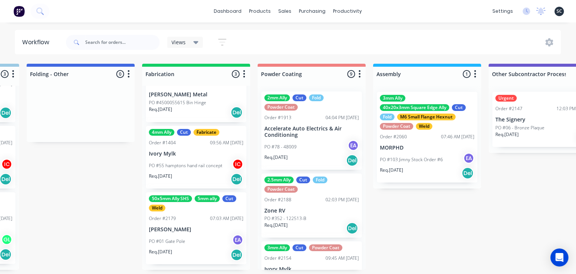
scroll to position [0, 0]
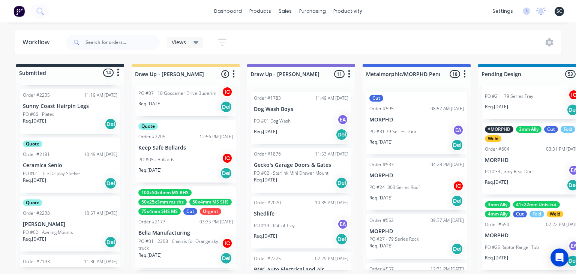
scroll to position [219, 0]
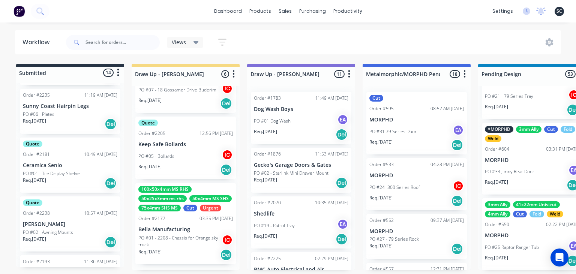
click at [199, 244] on p "PO #01 - 2208 - Chassis for Orange sky truck" at bounding box center [179, 241] width 83 height 13
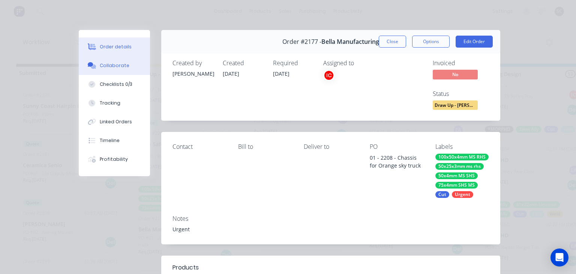
click at [122, 70] on button "Collaborate" at bounding box center [114, 65] width 71 height 19
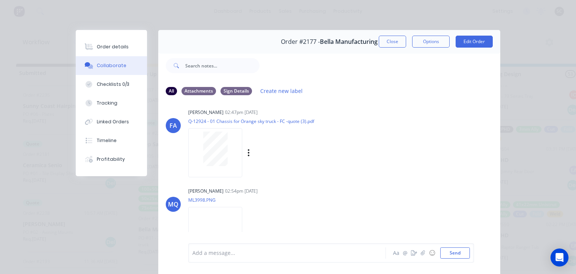
scroll to position [361, 0]
click at [401, 40] on button "Close" at bounding box center [392, 42] width 27 height 12
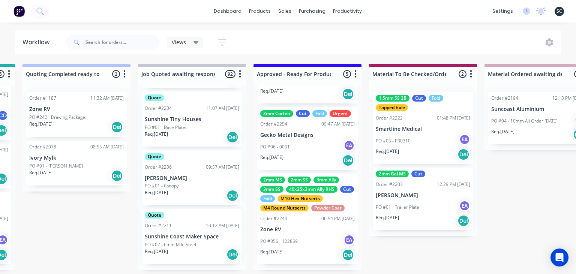
scroll to position [0, 688]
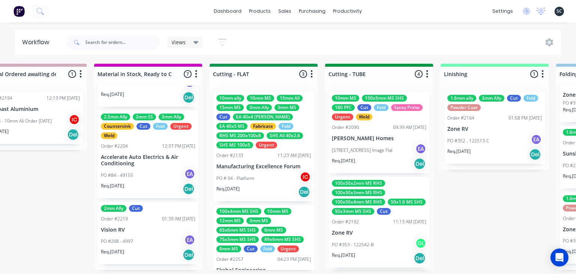
click at [479, 202] on div "Submitted 14 Status colour #273444 hex #273444 Save Cancel Summaries Total orde…" at bounding box center [297, 167] width 2989 height 206
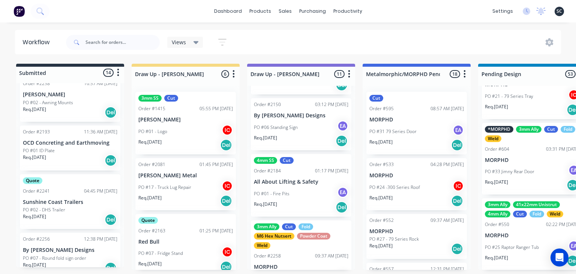
scroll to position [350, 0]
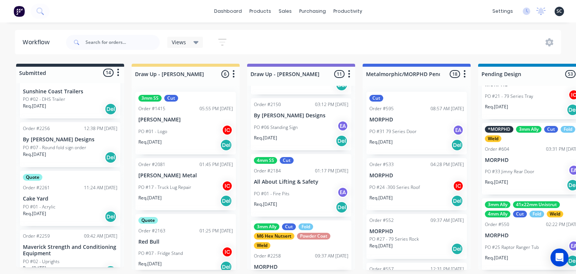
scroll to position [652, 0]
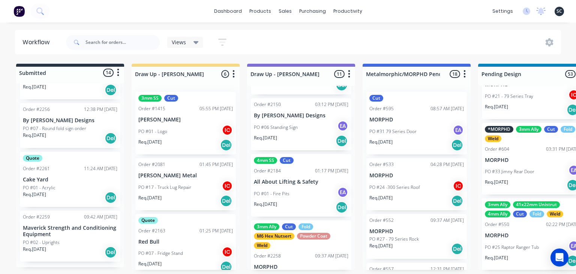
click at [64, 183] on div "Quote Order #2261 11:24 AM [DATE] Cake Yard PO #01 - Acrylic Req. [DATE] Del" at bounding box center [70, 179] width 100 height 55
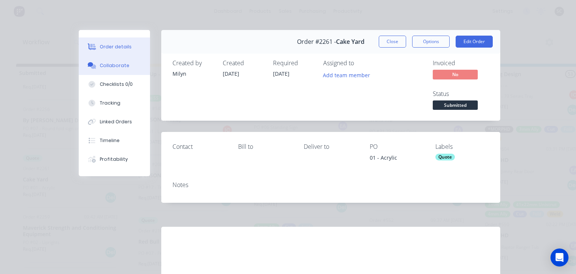
click at [118, 64] on div "Collaborate" at bounding box center [115, 65] width 30 height 7
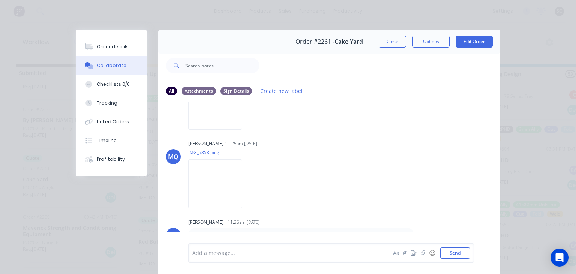
scroll to position [91, 0]
click at [209, 185] on img at bounding box center [215, 183] width 54 height 49
click at [391, 45] on button "Close" at bounding box center [392, 42] width 27 height 12
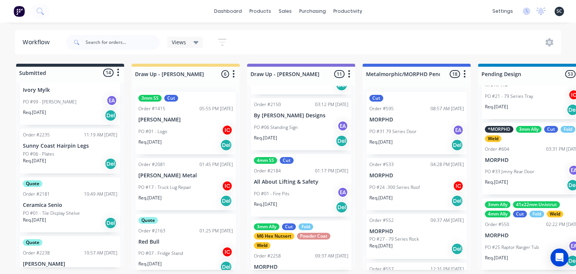
scroll to position [350, 0]
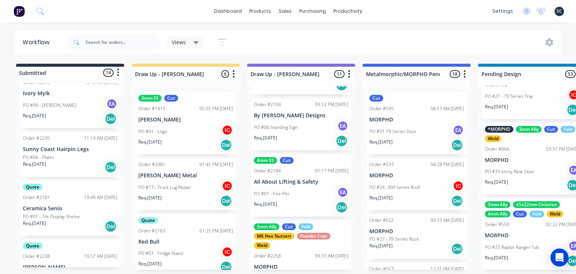
click at [80, 163] on div "Req. 10/09/25 Del" at bounding box center [70, 167] width 94 height 13
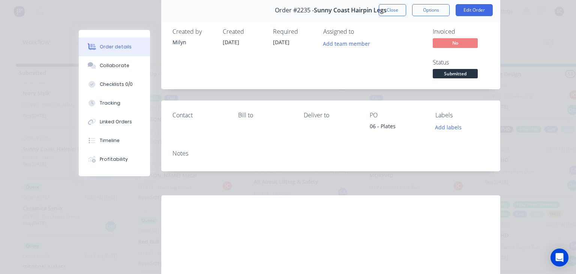
scroll to position [42, 0]
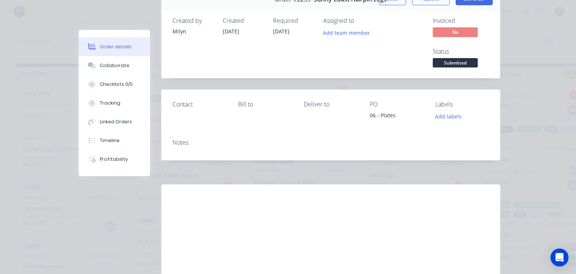
click at [116, 55] on button "Order details" at bounding box center [114, 46] width 71 height 19
click at [116, 61] on button "Collaborate" at bounding box center [114, 65] width 71 height 19
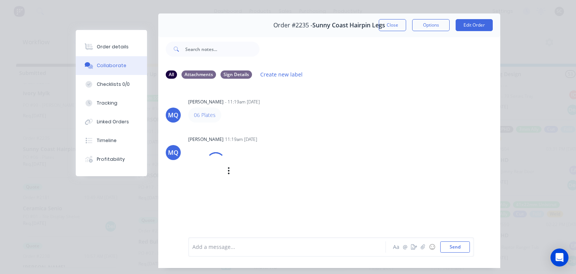
scroll to position [33, 0]
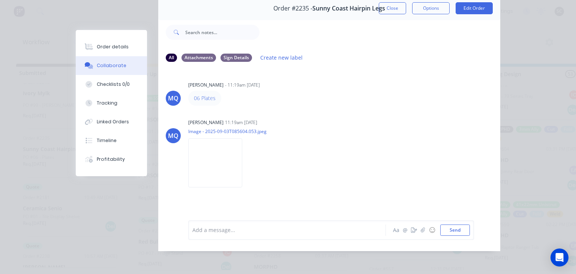
click at [423, 116] on div "MQ Milyn Quinones - 11:19am 03/09/25 06 Plates MQ Milyn Quinones 11:19am 03/09/…" at bounding box center [329, 138] width 342 height 141
click at [398, 10] on button "Close" at bounding box center [392, 8] width 27 height 12
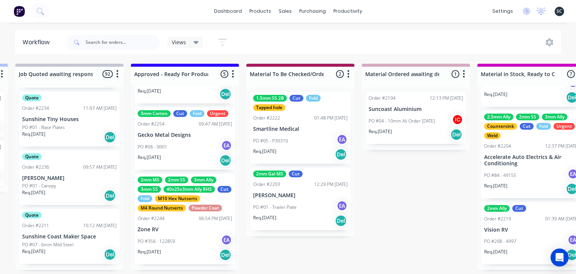
scroll to position [0, 812]
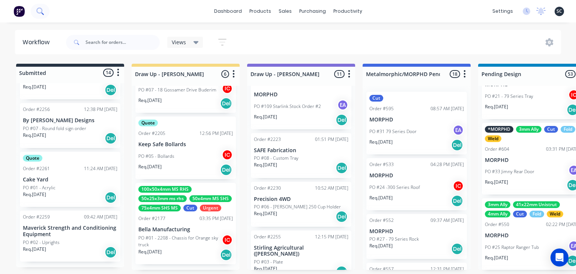
click at [38, 8] on icon at bounding box center [39, 10] width 6 height 6
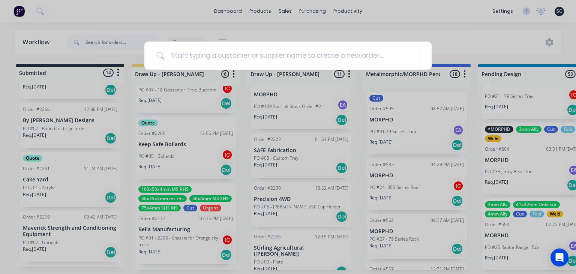
click at [172, 20] on div at bounding box center [288, 137] width 576 height 274
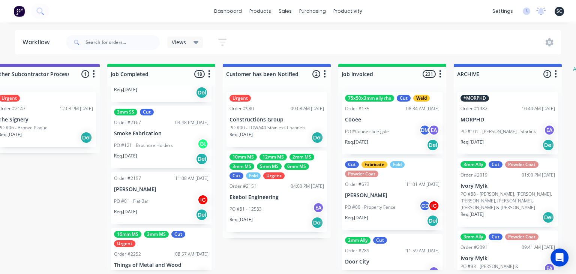
scroll to position [0, 2336]
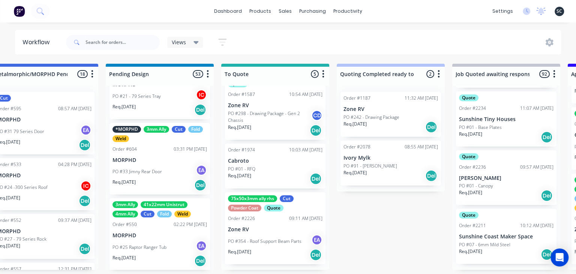
scroll to position [0, 386]
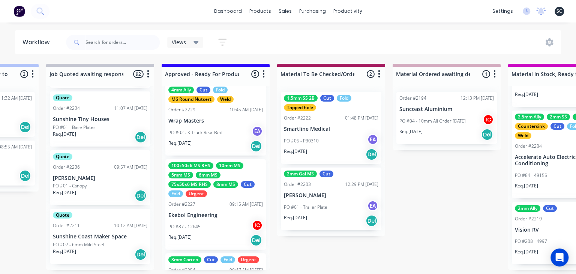
scroll to position [57, 0]
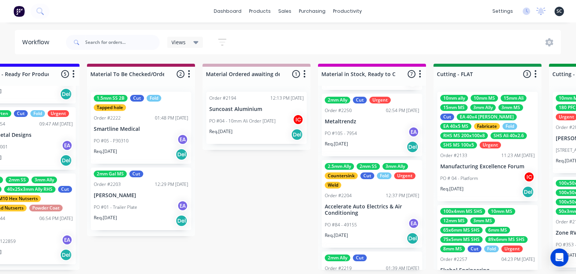
scroll to position [324, 0]
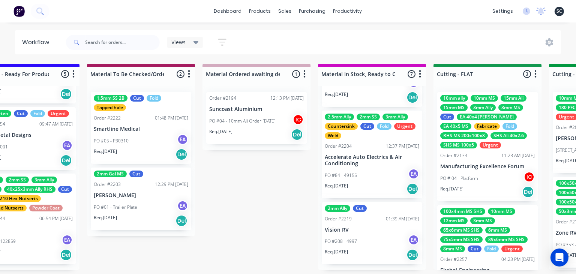
click at [377, 229] on p "Vision RV" at bounding box center [372, 230] width 94 height 6
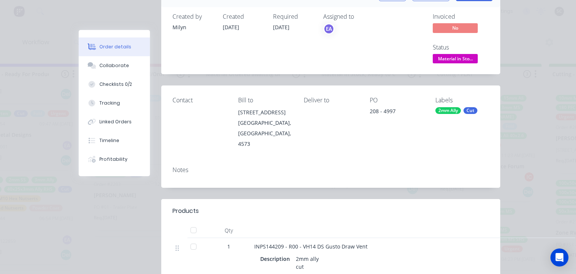
scroll to position [43, 0]
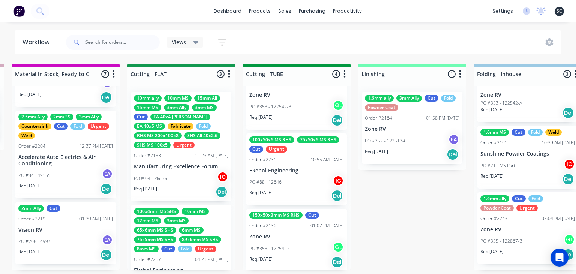
scroll to position [145, 0]
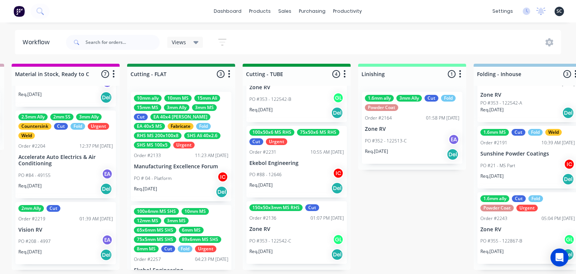
click at [306, 177] on div "PO #88 - 12646 IC" at bounding box center [296, 175] width 94 height 14
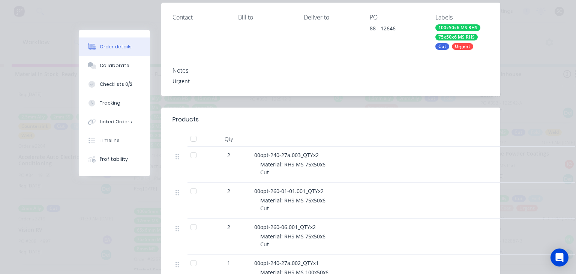
scroll to position [259, 0]
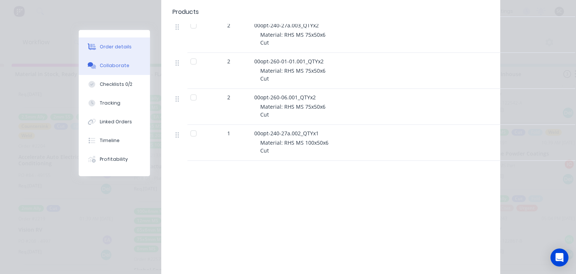
click at [127, 70] on button "Collaborate" at bounding box center [114, 65] width 71 height 19
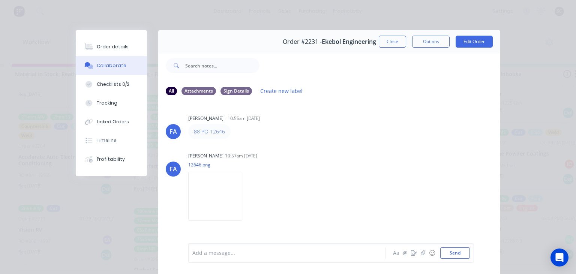
drag, startPoint x: 388, startPoint y: 40, endPoint x: 365, endPoint y: 130, distance: 93.3
click at [388, 40] on button "Close" at bounding box center [392, 42] width 27 height 12
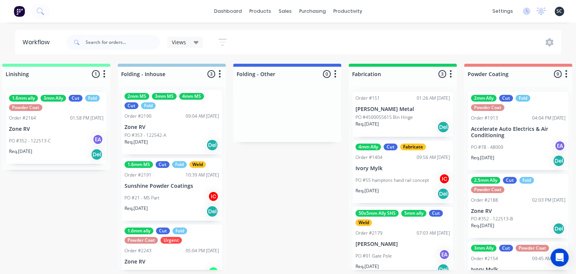
scroll to position [0, 0]
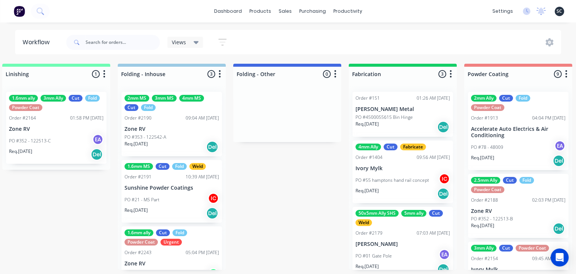
click at [141, 200] on p "PO #21 - MS Part" at bounding box center [141, 199] width 35 height 7
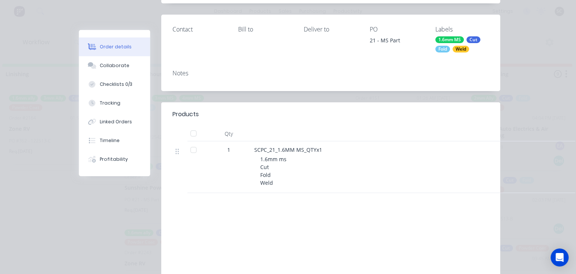
scroll to position [129, 0]
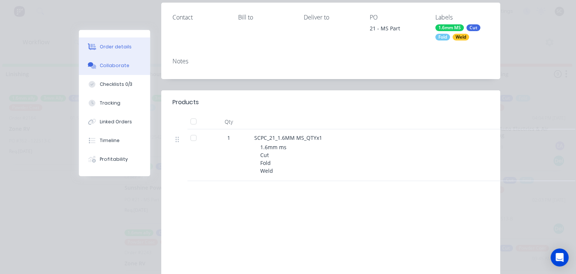
click at [124, 68] on div "Collaborate" at bounding box center [115, 65] width 30 height 7
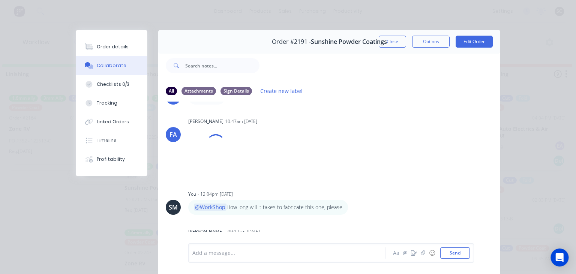
scroll to position [44, 0]
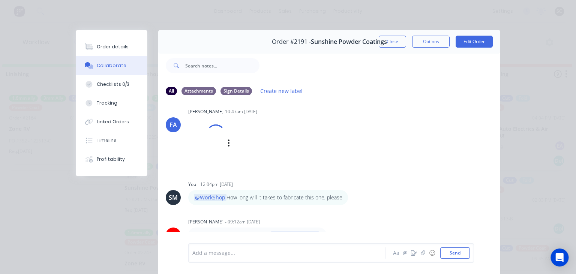
click at [329, 120] on div "Francis Adrian Candido 10:47am 28/08/25 Image (22).jpg Labels Download" at bounding box center [282, 136] width 188 height 61
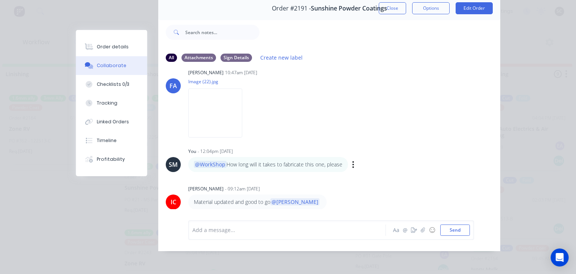
scroll to position [50, 0]
drag, startPoint x: 397, startPoint y: 10, endPoint x: 366, endPoint y: 79, distance: 76.2
click at [397, 10] on button "Close" at bounding box center [392, 8] width 27 height 12
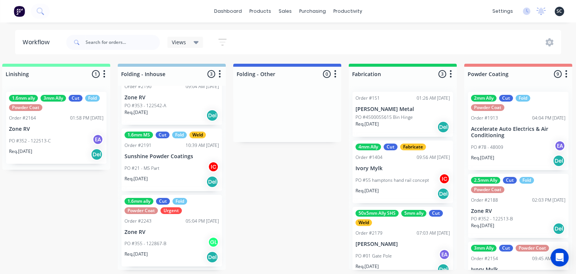
scroll to position [34, 0]
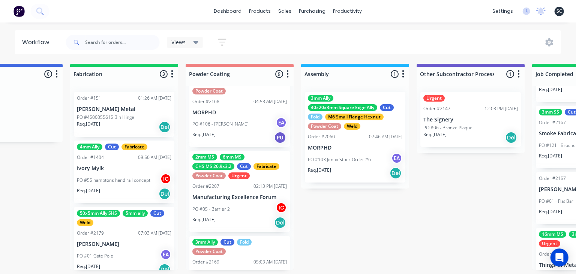
scroll to position [475, 0]
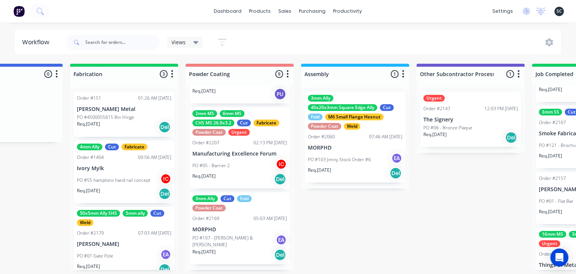
click at [242, 165] on div "PO #05 - Barrier 2 IC" at bounding box center [239, 166] width 94 height 14
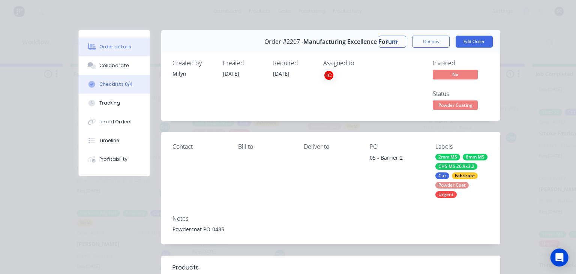
click at [123, 80] on button "Checklists 0/4" at bounding box center [114, 84] width 71 height 19
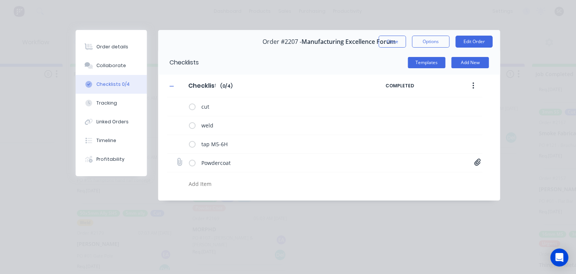
click at [476, 164] on icon at bounding box center [477, 162] width 6 height 7
click at [420, 176] on link "Purchase Order PO0485.pdf" at bounding box center [416, 179] width 87 height 8
drag, startPoint x: 397, startPoint y: 43, endPoint x: 362, endPoint y: 142, distance: 105.3
click at [397, 43] on button "Close" at bounding box center [392, 42] width 27 height 12
type textarea "x"
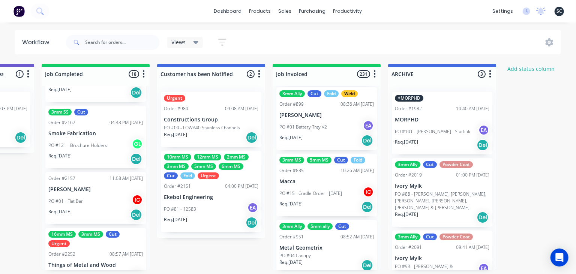
scroll to position [561, 0]
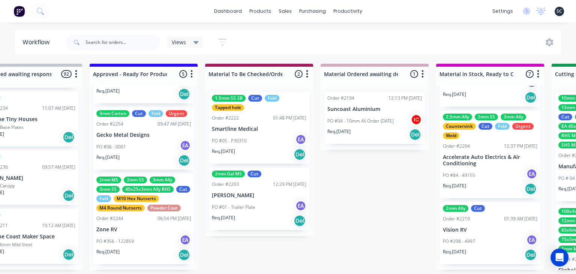
scroll to position [0, 848]
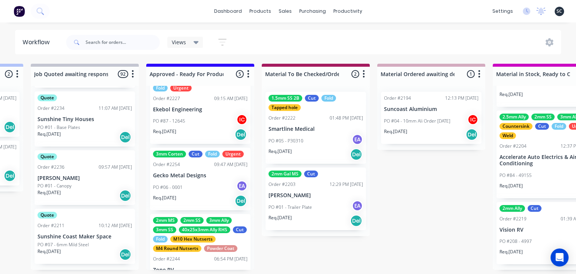
scroll to position [187, 0]
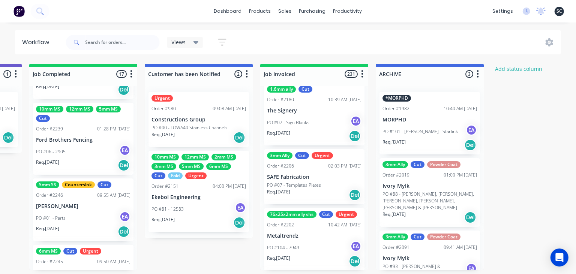
scroll to position [15858, 0]
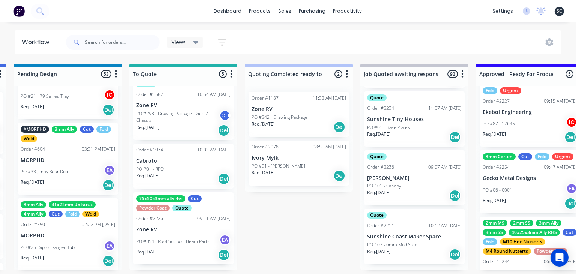
scroll to position [0, 458]
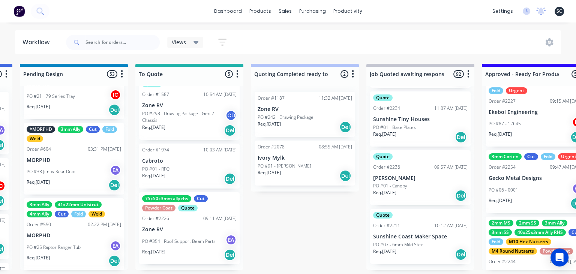
click at [181, 226] on div "75x50x3mm ally rhs Cut Powder Coat Quote Order #2226 09:11 AM 03/09/25 Zone RV …" at bounding box center [189, 228] width 100 height 72
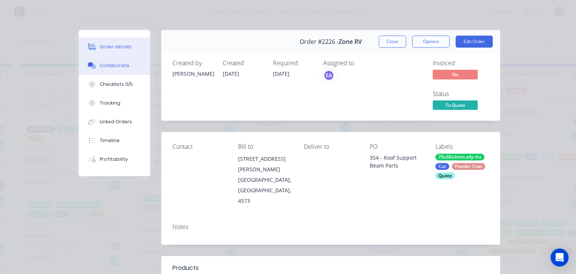
click at [122, 64] on div "Collaborate" at bounding box center [115, 65] width 30 height 7
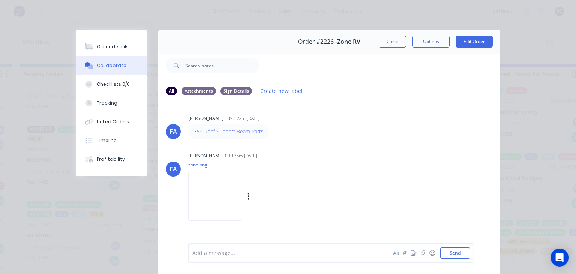
scroll to position [33, 0]
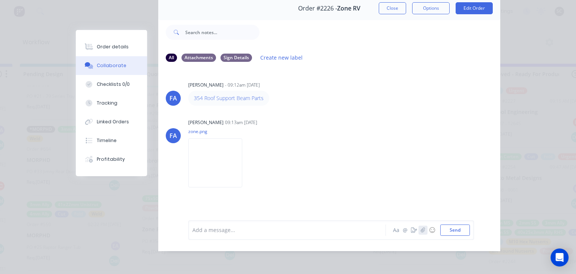
click at [423, 229] on icon "button" at bounding box center [423, 229] width 4 height 5
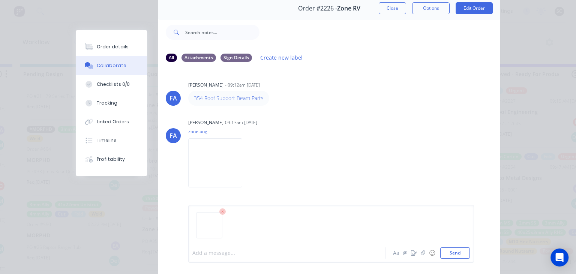
click at [217, 257] on div at bounding box center [289, 253] width 193 height 8
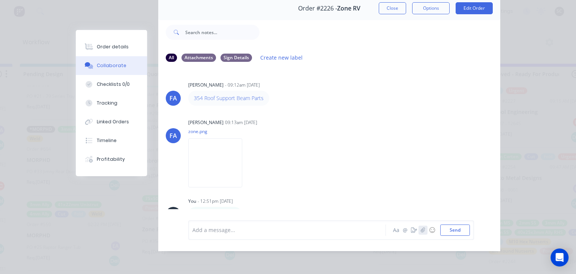
click at [425, 230] on icon "button" at bounding box center [423, 229] width 4 height 5
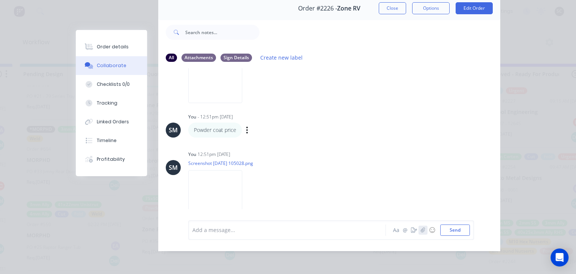
scroll to position [98, 0]
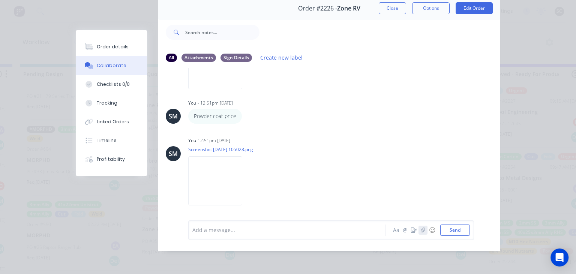
click at [425, 230] on icon "button" at bounding box center [423, 229] width 4 height 5
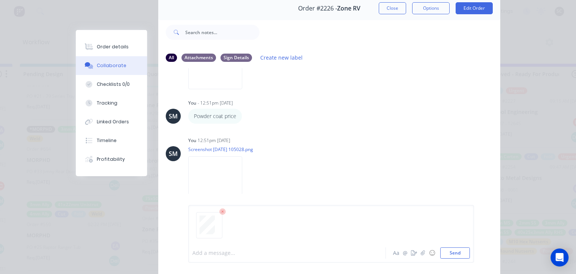
click at [216, 252] on div at bounding box center [289, 253] width 193 height 8
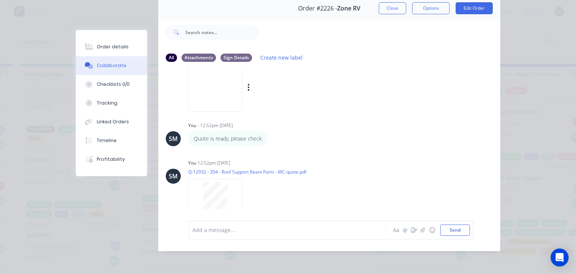
scroll to position [214, 0]
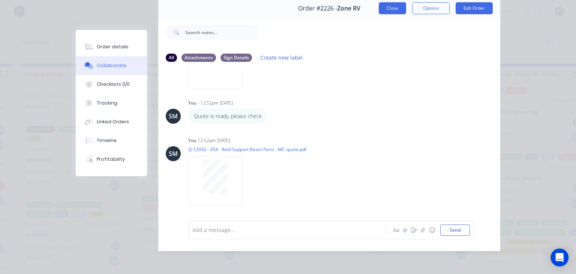
click at [386, 7] on button "Close" at bounding box center [392, 8] width 27 height 12
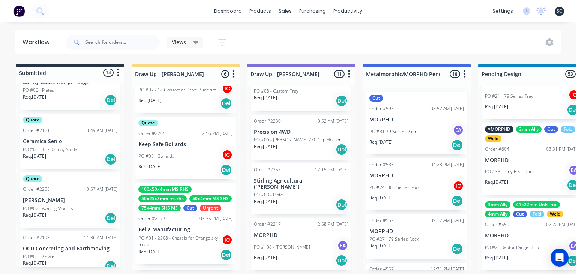
scroll to position [414, 0]
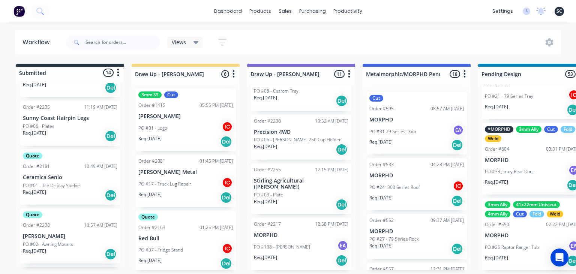
scroll to position [370, 0]
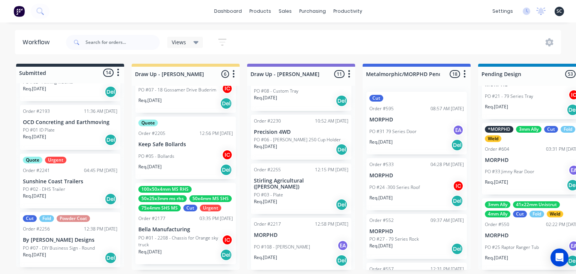
scroll to position [673, 0]
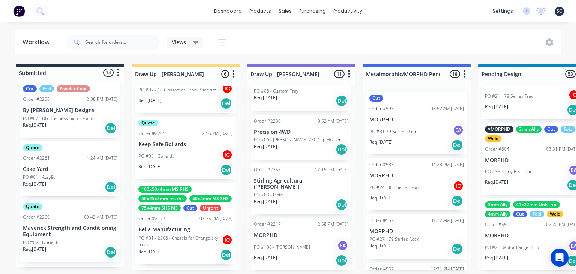
click at [38, 1] on div "dashboard products sales purchasing productivity dashboard products Product Cat…" at bounding box center [288, 11] width 576 height 22
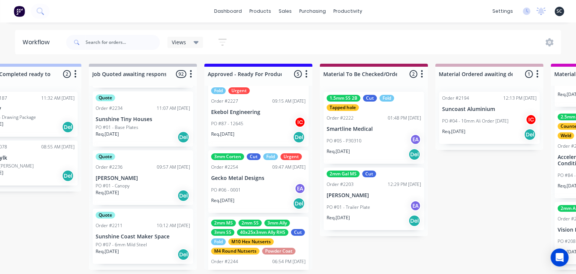
scroll to position [230, 0]
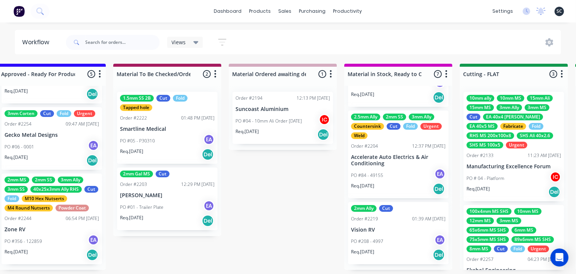
scroll to position [0, 951]
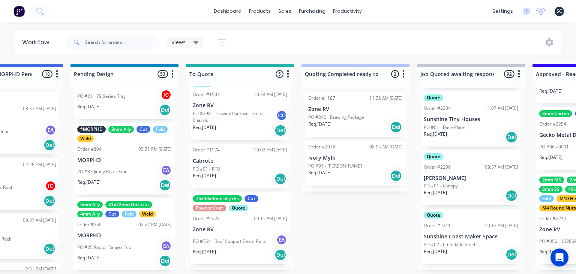
scroll to position [0, 412]
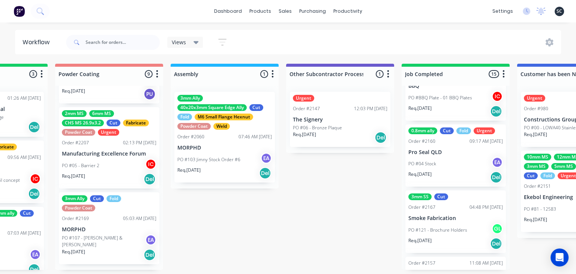
scroll to position [456, 0]
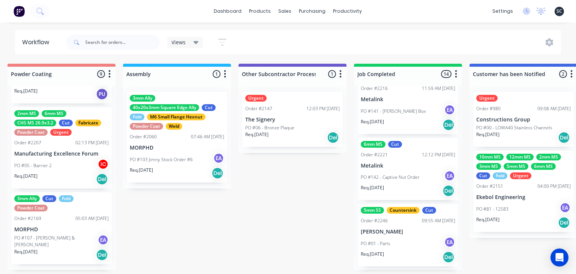
scroll to position [778, 0]
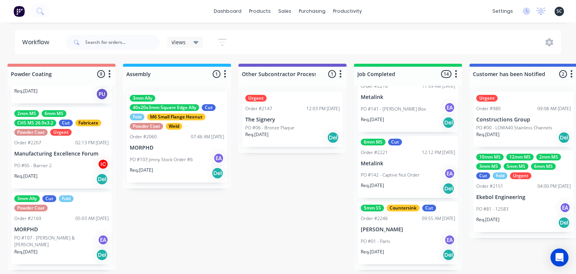
click at [39, 0] on div "dashboard products sales purchasing productivity dashboard products Product Cat…" at bounding box center [288, 11] width 576 height 22
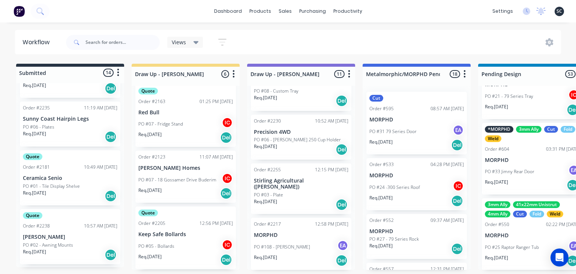
scroll to position [370, 0]
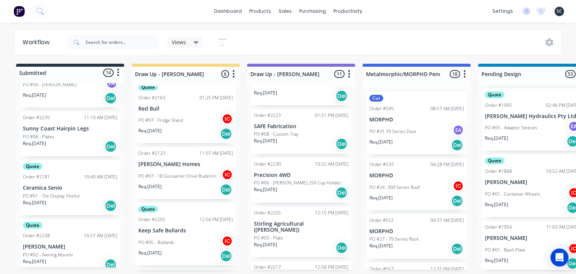
scroll to position [2072, 0]
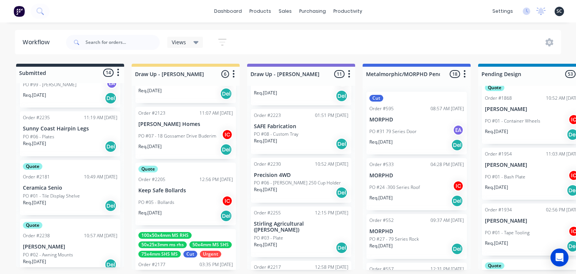
scroll to position [176, 0]
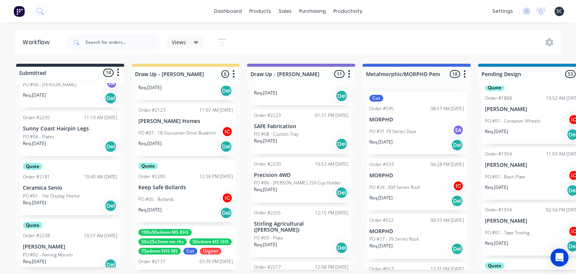
scroll to position [219, 0]
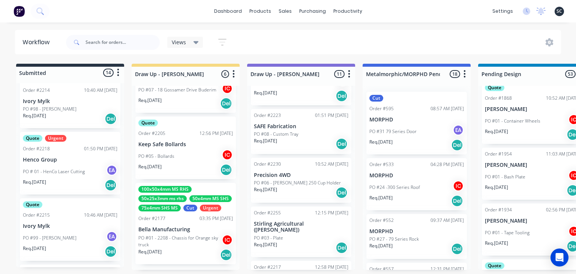
scroll to position [68, 0]
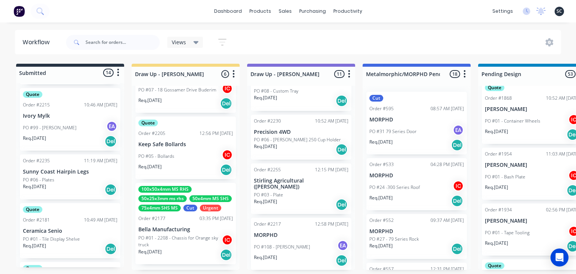
scroll to position [284, 0]
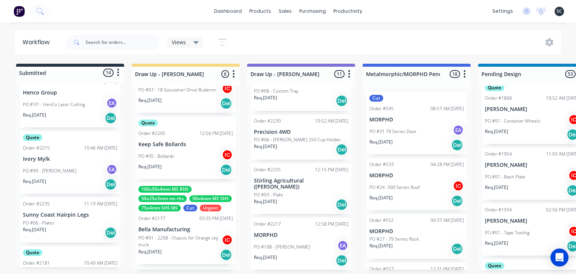
click at [344, 31] on div "Views Save new view None (Default) edit Greg edit Greg edit Show/Hide statuses …" at bounding box center [312, 42] width 497 height 22
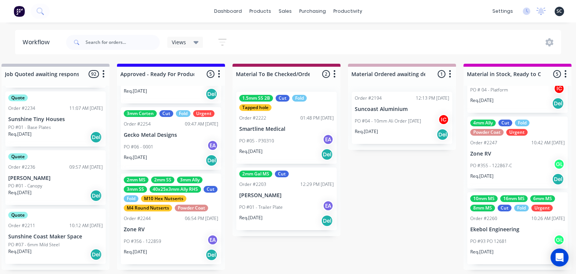
scroll to position [0, 832]
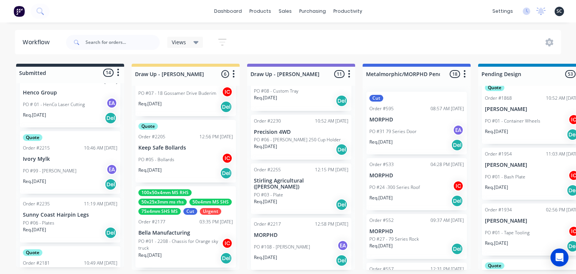
scroll to position [219, 0]
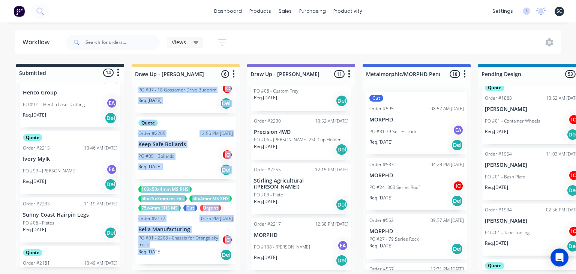
drag, startPoint x: 79, startPoint y: 269, endPoint x: 154, endPoint y: 268, distance: 75.0
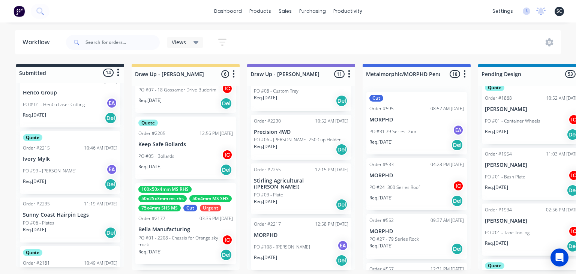
click at [261, 26] on div "dashboard products sales purchasing productivity dashboard products Product Cat…" at bounding box center [288, 114] width 576 height 229
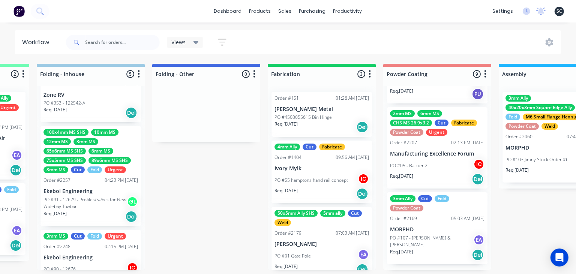
scroll to position [0, 1712]
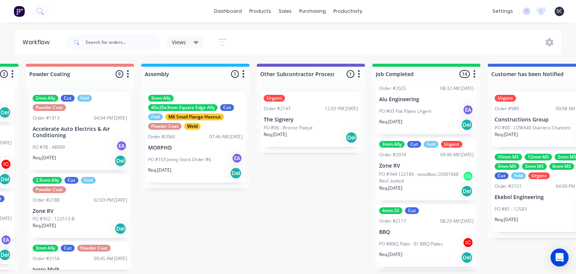
scroll to position [313, 0]
